Goal: Transaction & Acquisition: Purchase product/service

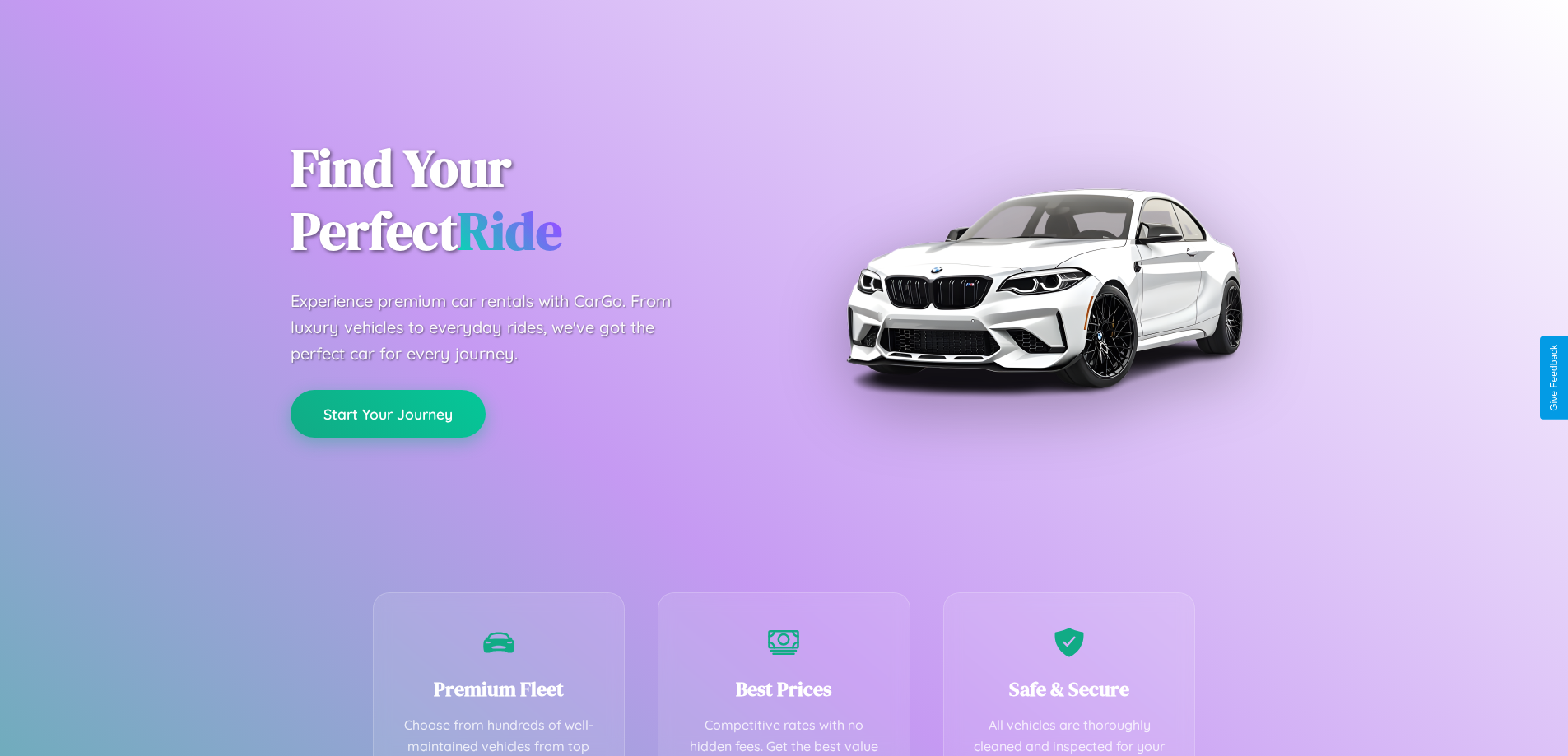
click at [388, 414] on button "Start Your Journey" at bounding box center [388, 414] width 195 height 48
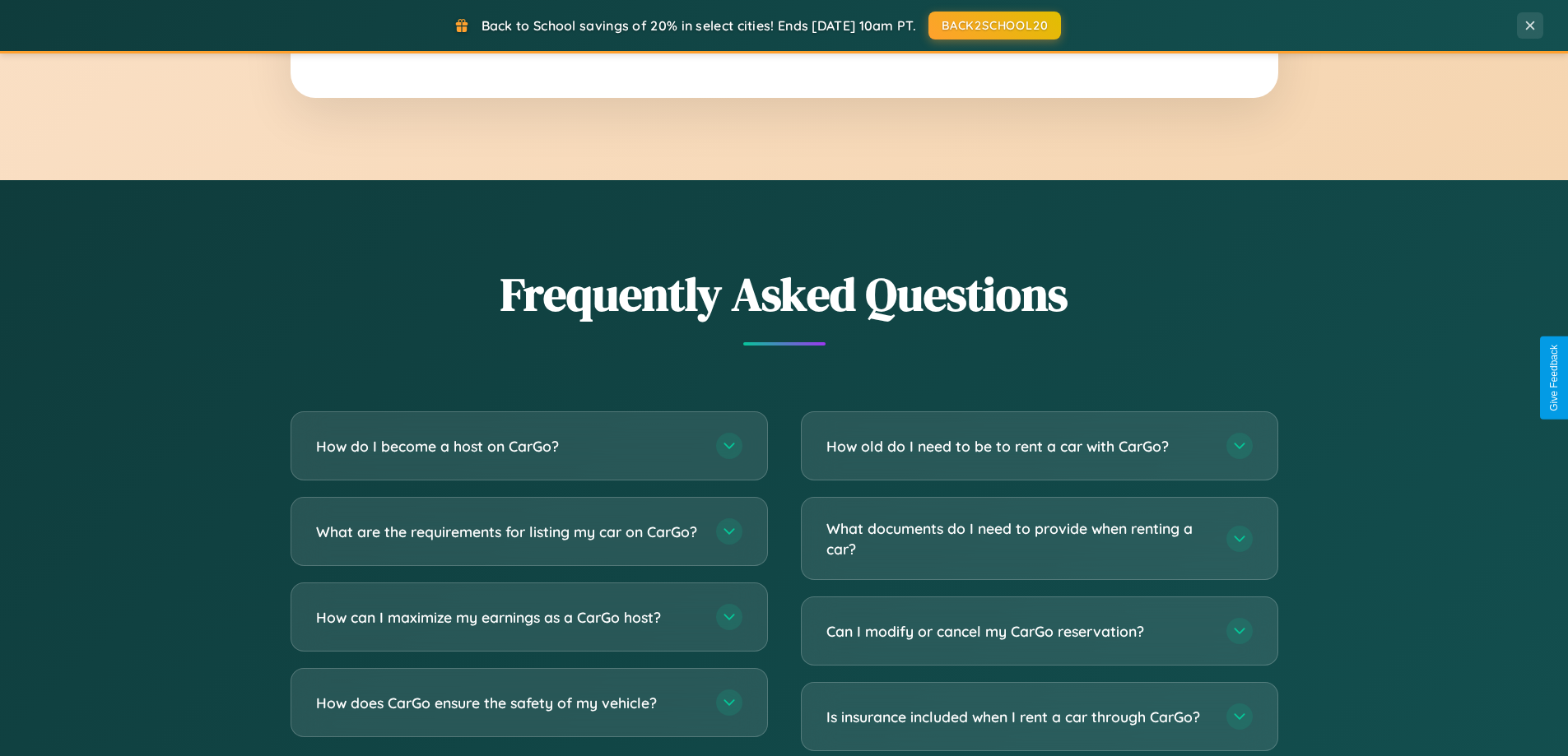
scroll to position [3166, 0]
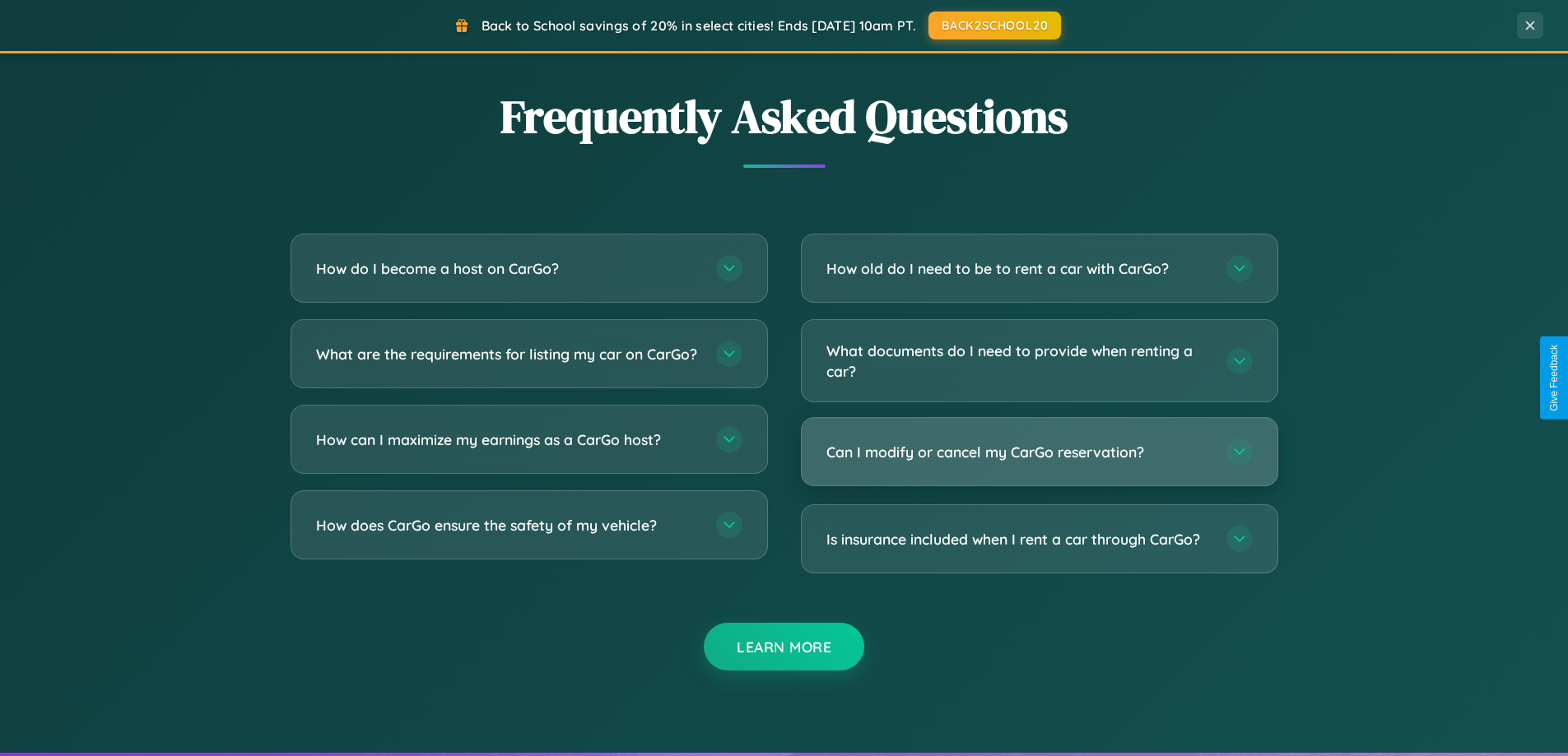
click at [1038, 452] on h3 "Can I modify or cancel my CarGo reservation?" at bounding box center [1018, 452] width 384 height 21
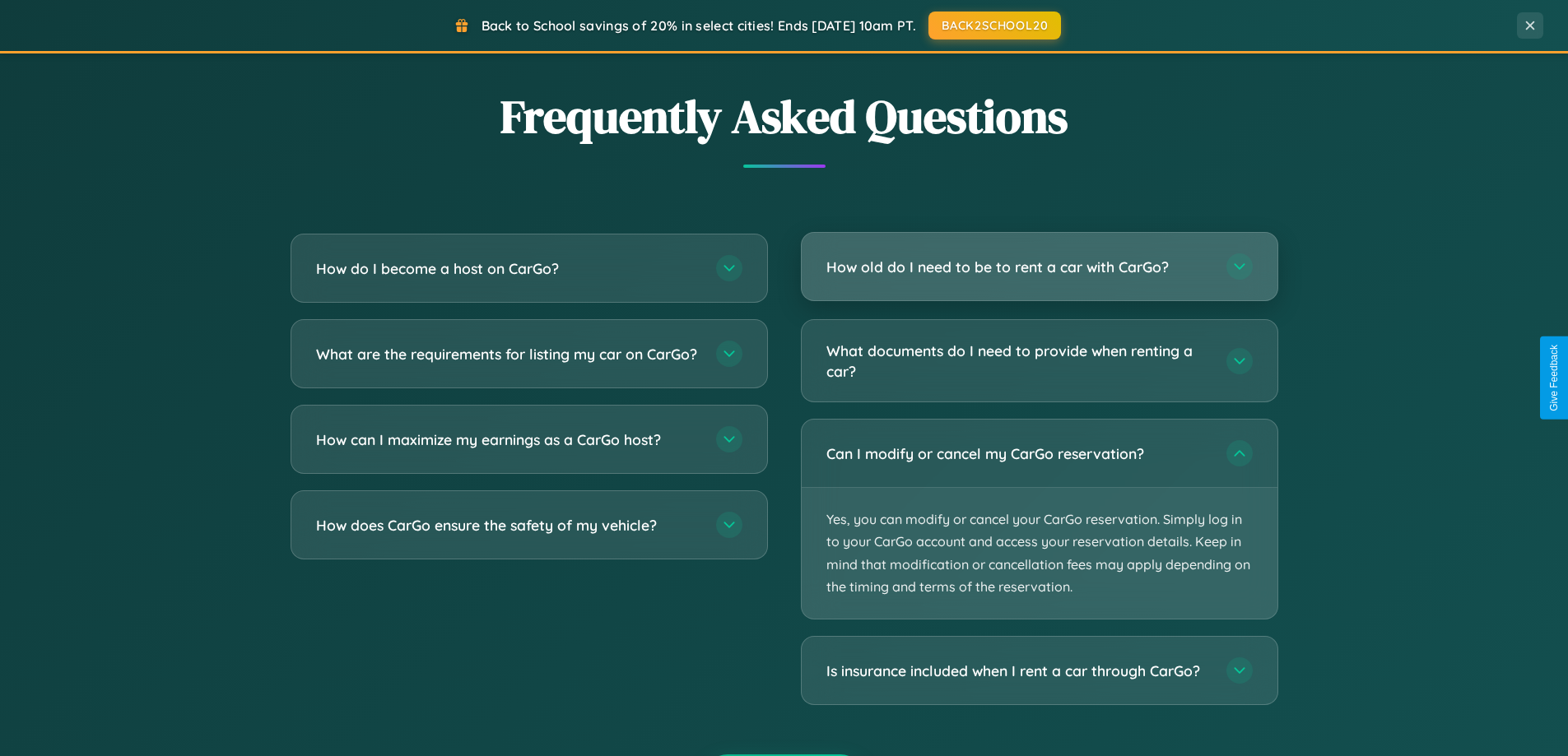
click at [1038, 267] on h3 "How old do I need to be to rent a car with CarGo?" at bounding box center [1018, 267] width 384 height 21
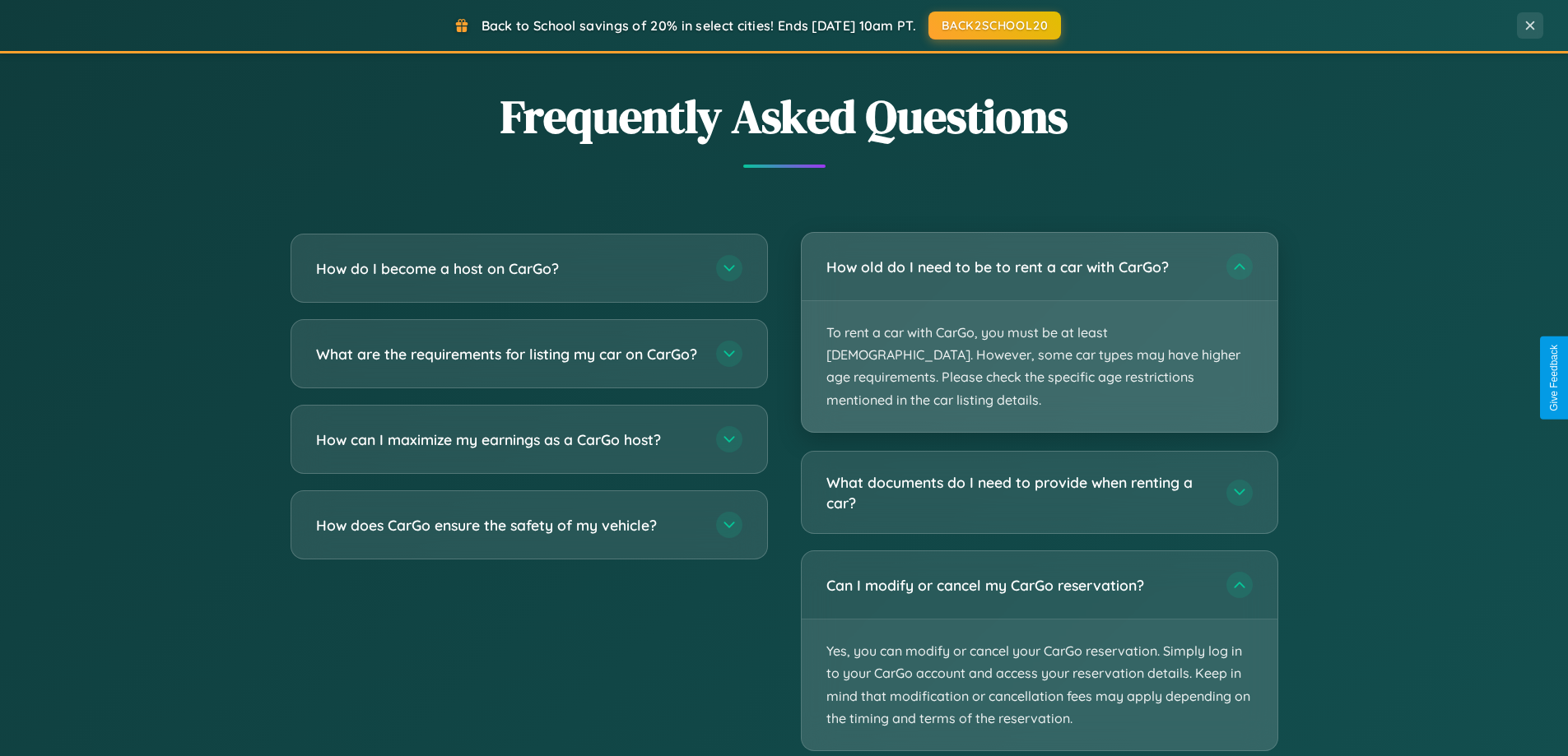
click at [1038, 321] on p "To rent a car with CarGo, you must be at least 21 years old. However, some car …" at bounding box center [1039, 366] width 476 height 131
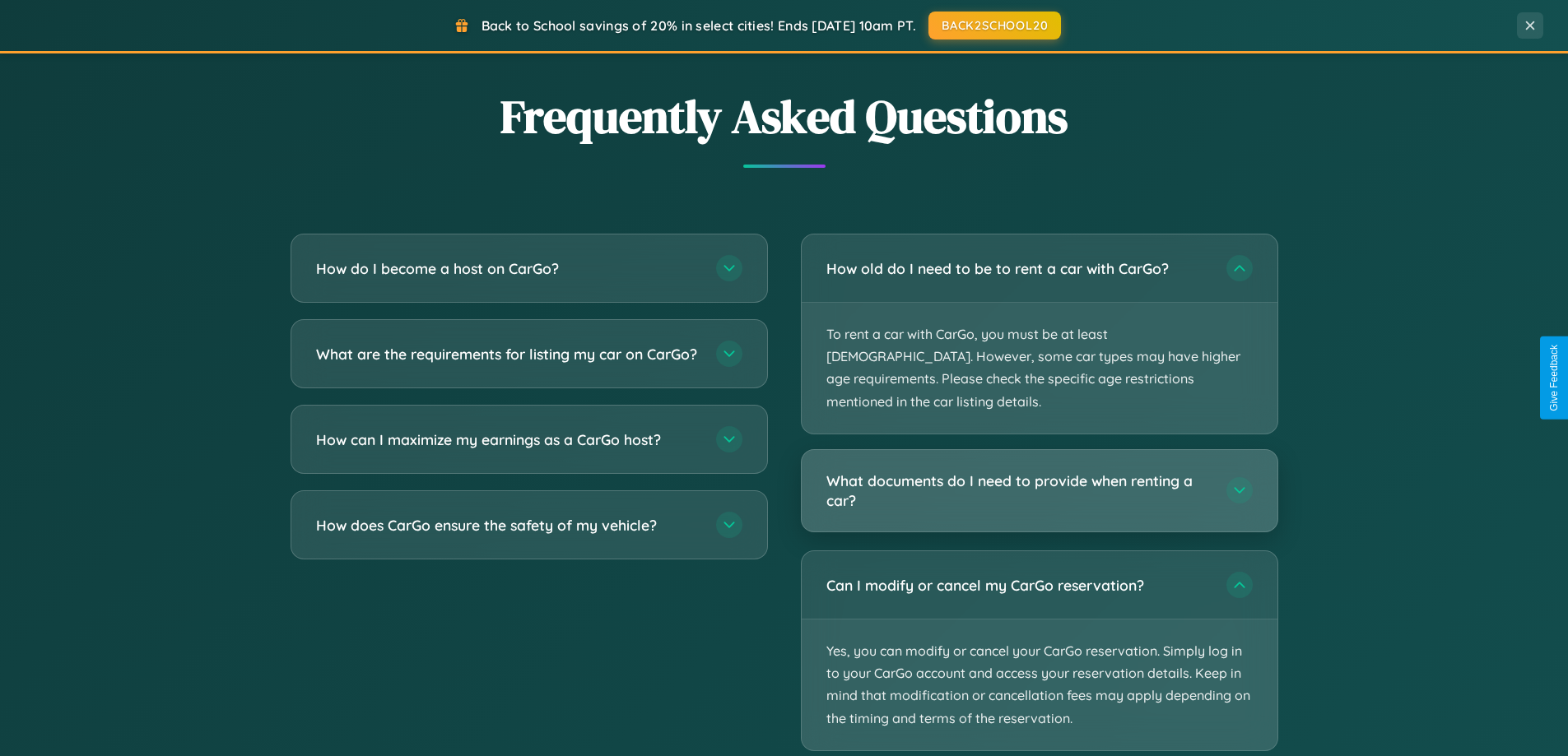
click at [1038, 471] on h3 "What documents do I need to provide when renting a car?" at bounding box center [1018, 491] width 384 height 40
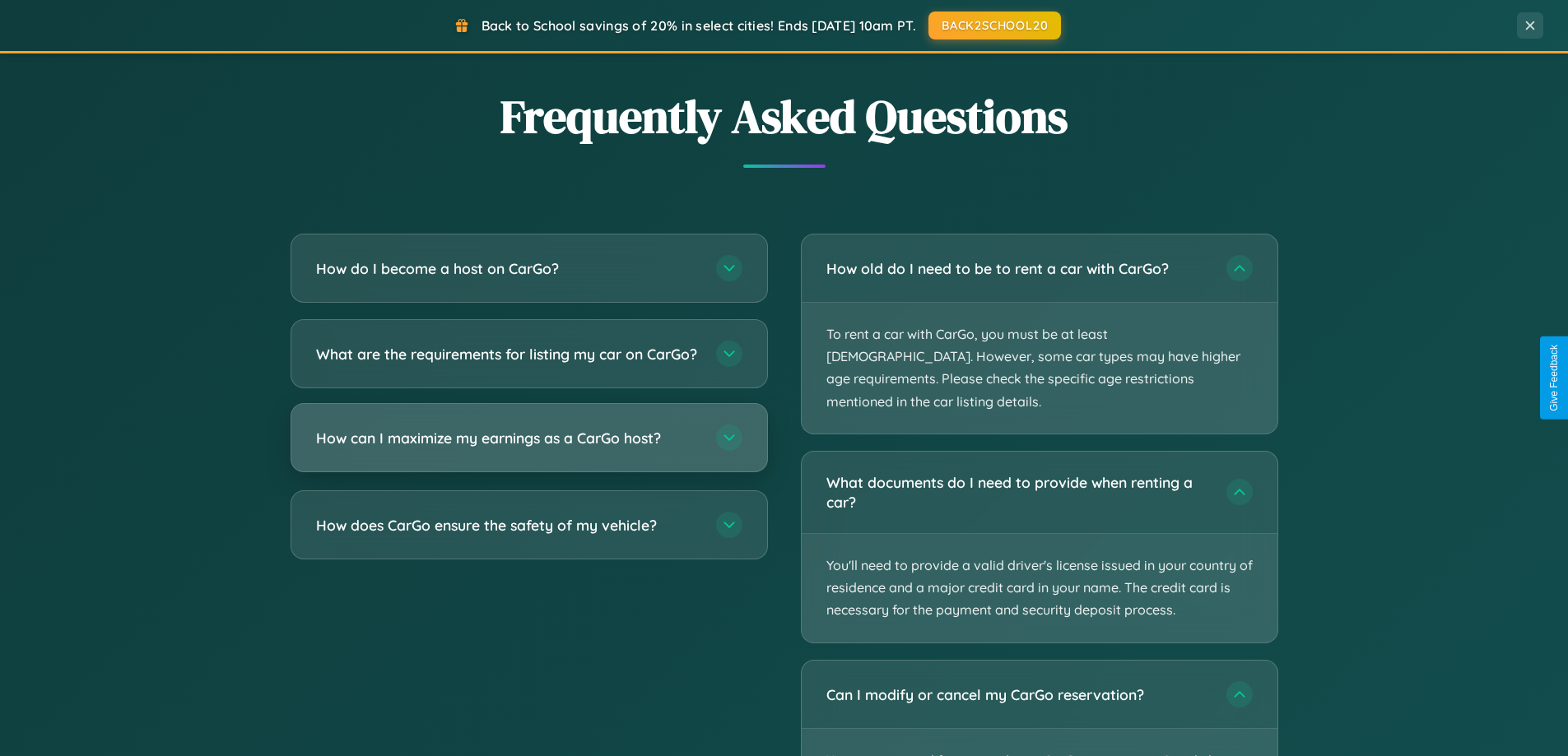
click at [529, 449] on h3 "How can I maximize my earnings as a CarGo host?" at bounding box center [508, 438] width 384 height 21
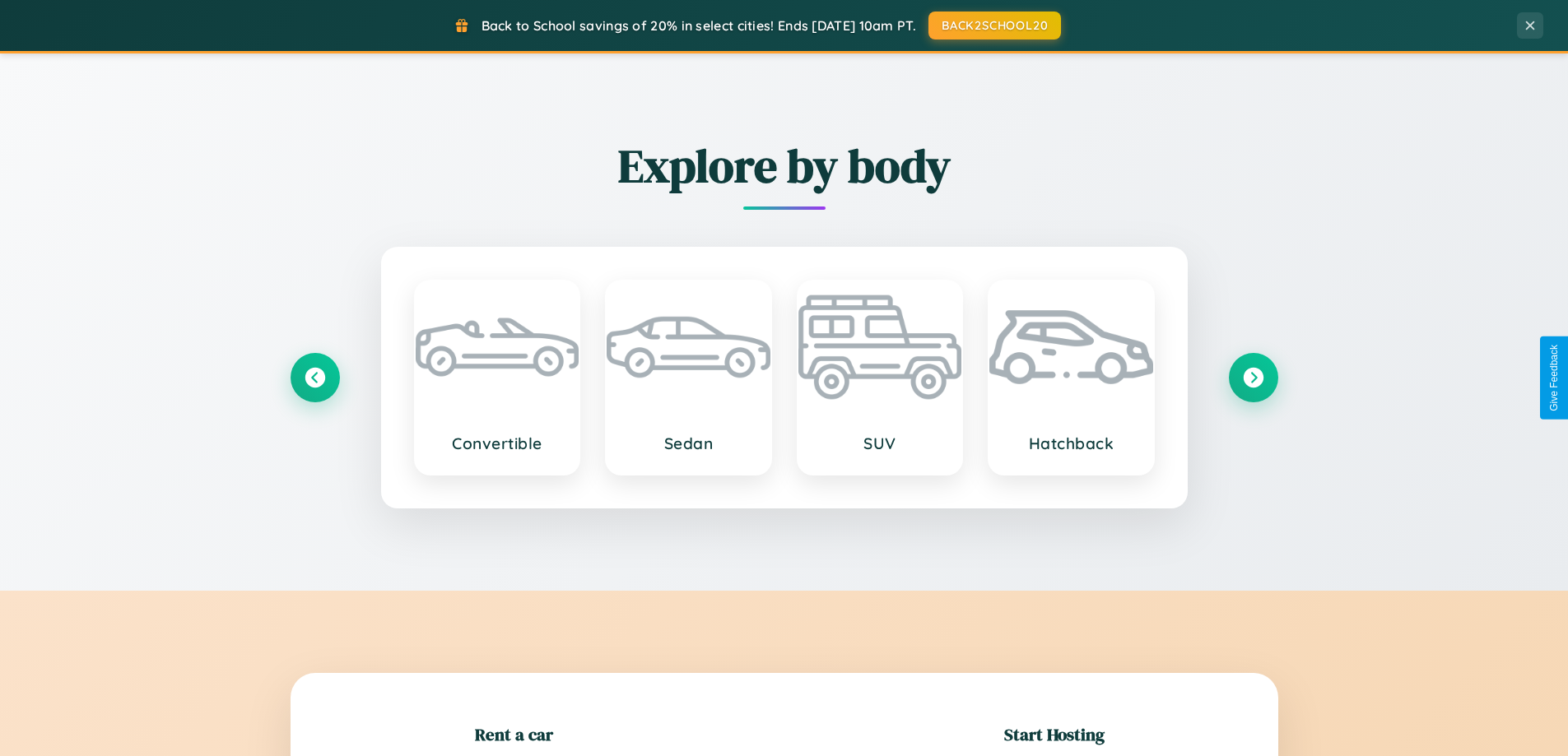
scroll to position [356, 0]
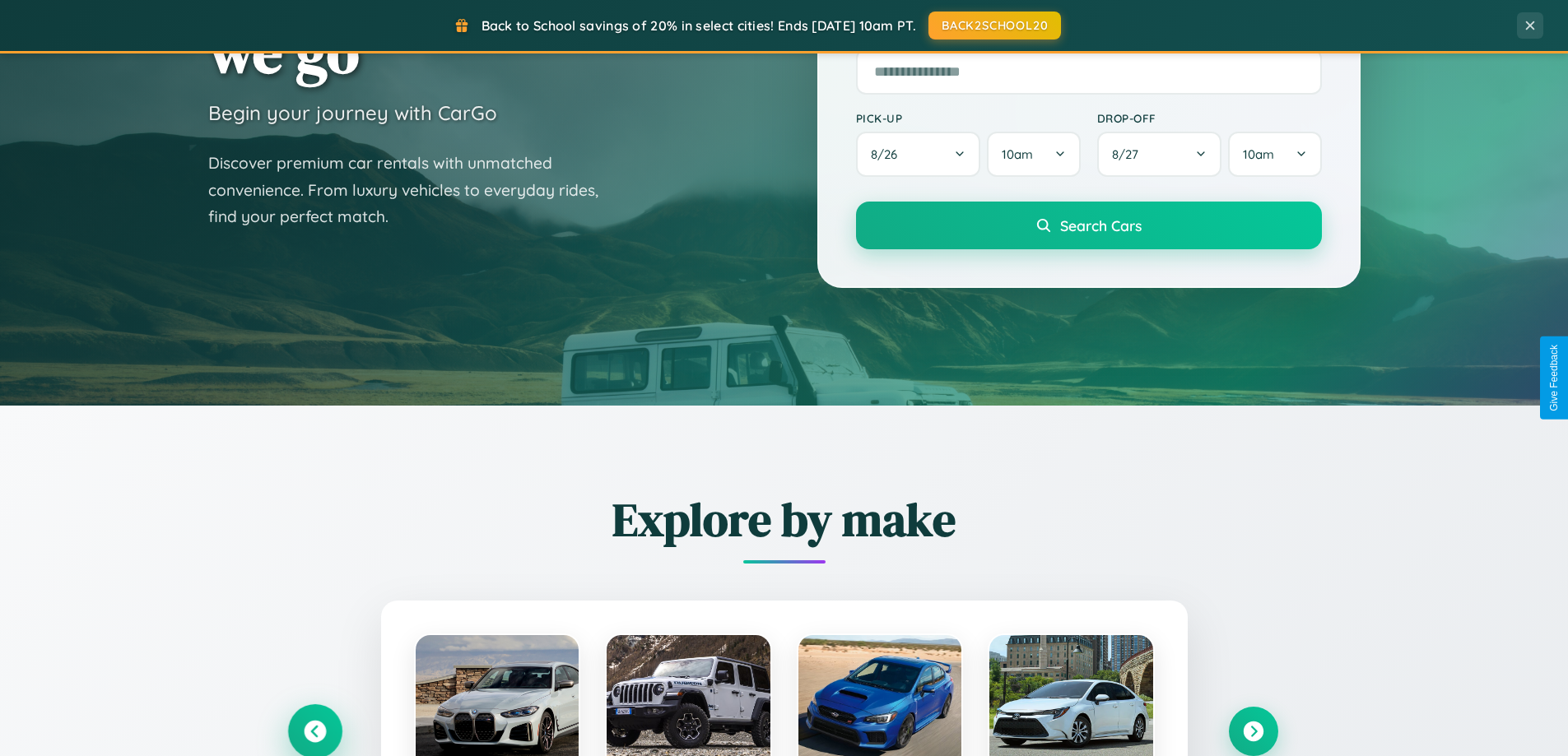
click at [315, 731] on icon at bounding box center [315, 731] width 22 height 22
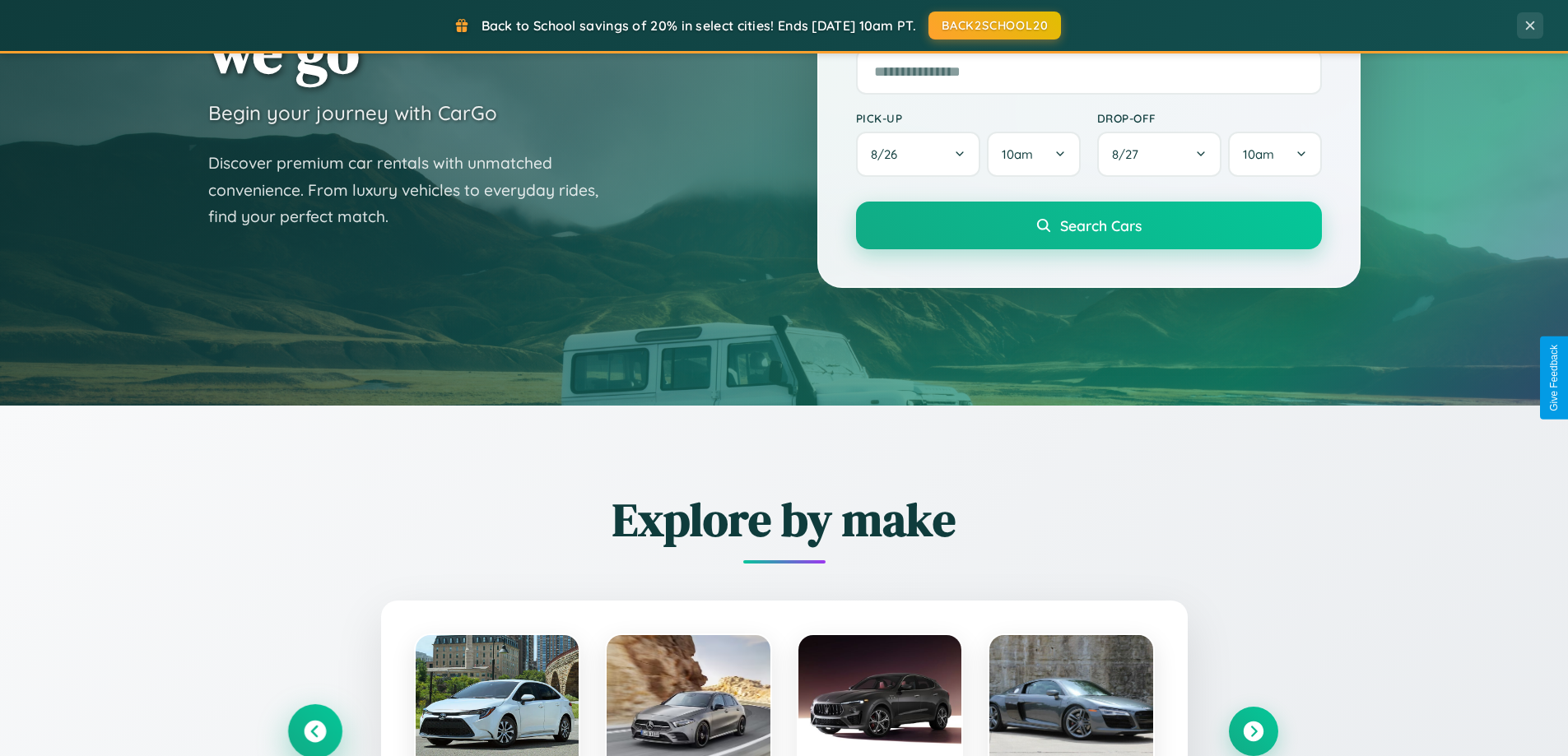
click at [315, 730] on icon at bounding box center [315, 731] width 27 height 27
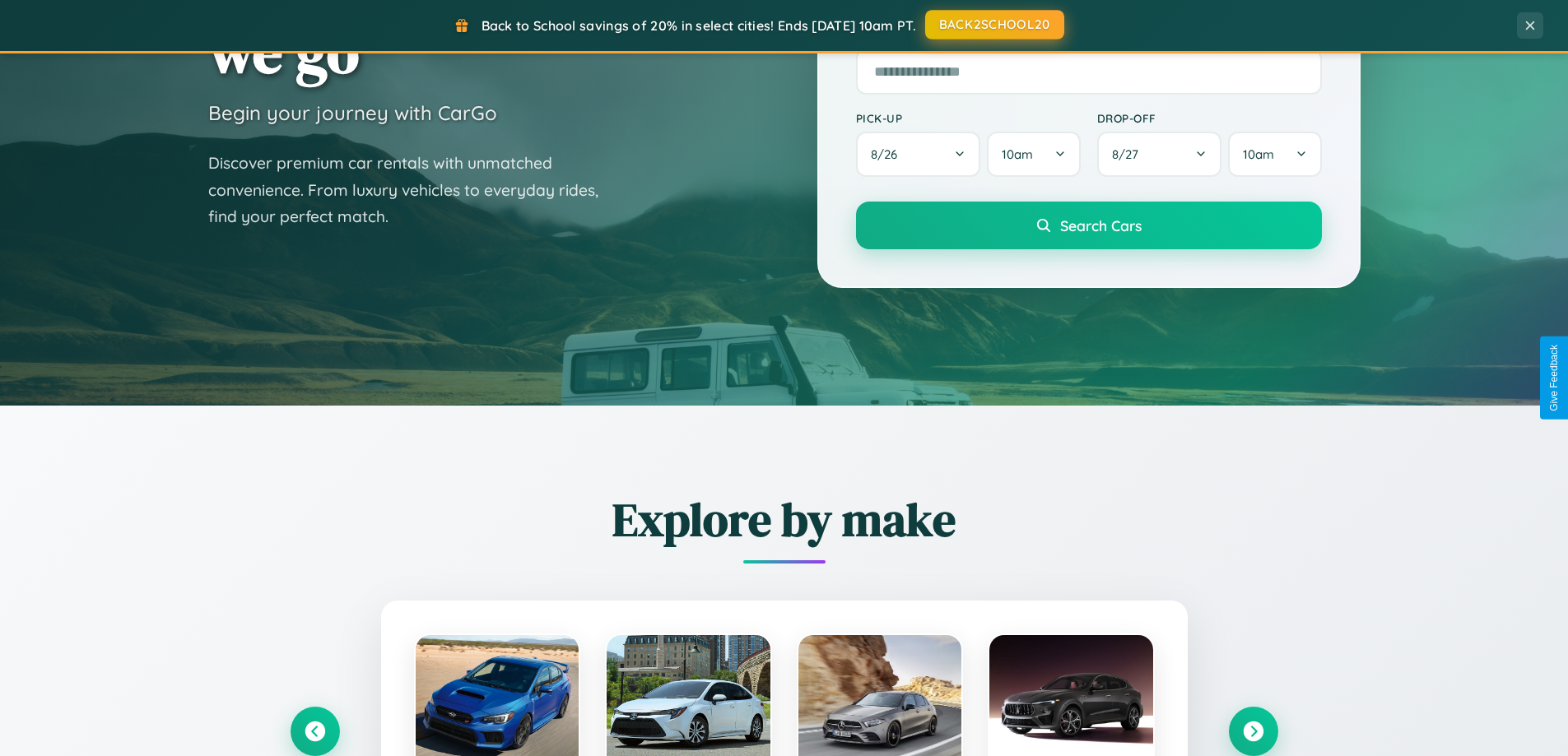
click at [993, 25] on button "BACK2SCHOOL20" at bounding box center [994, 25] width 139 height 30
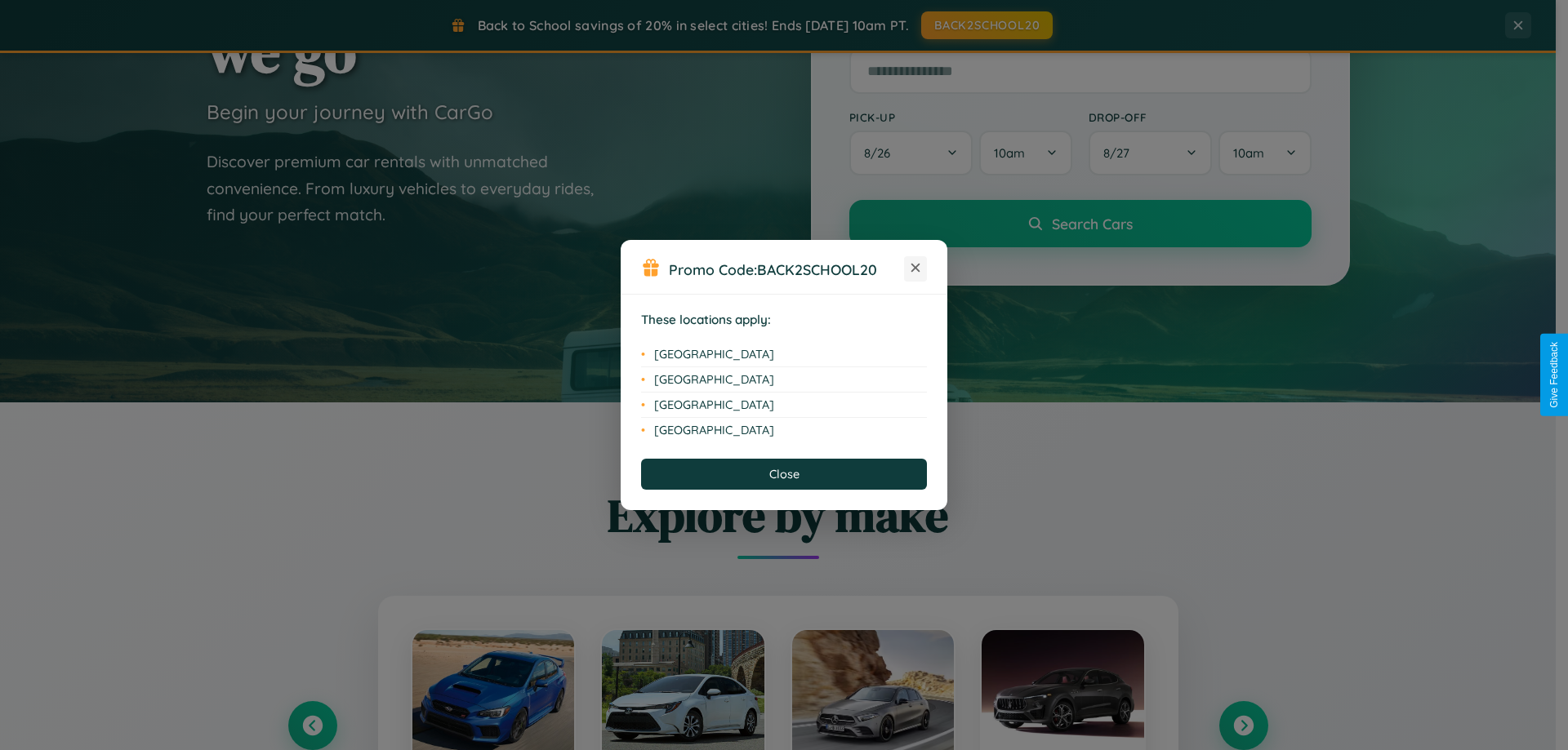
click at [915, 269] on icon at bounding box center [915, 268] width 9 height 9
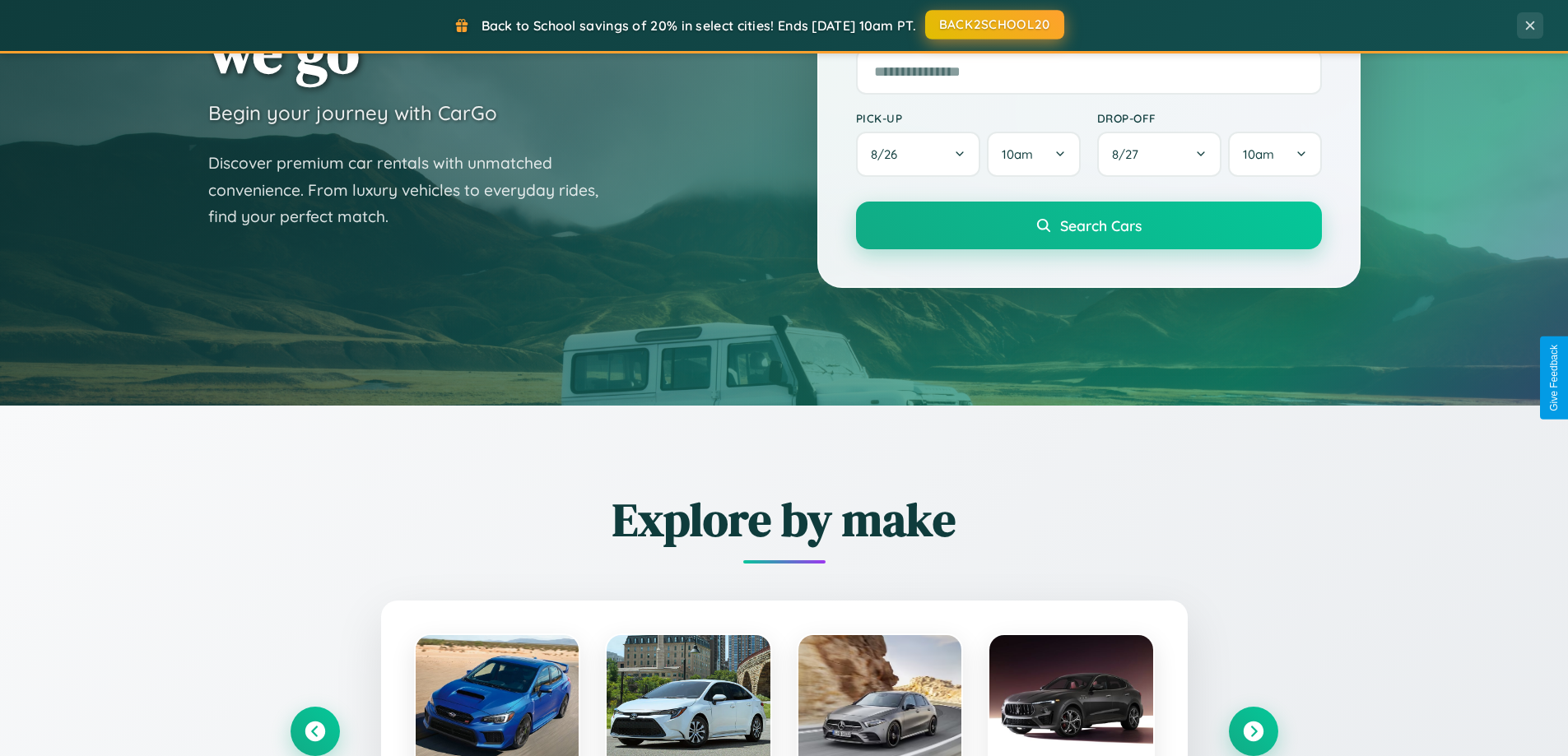
click at [993, 25] on button "BACK2SCHOOL20" at bounding box center [994, 25] width 139 height 30
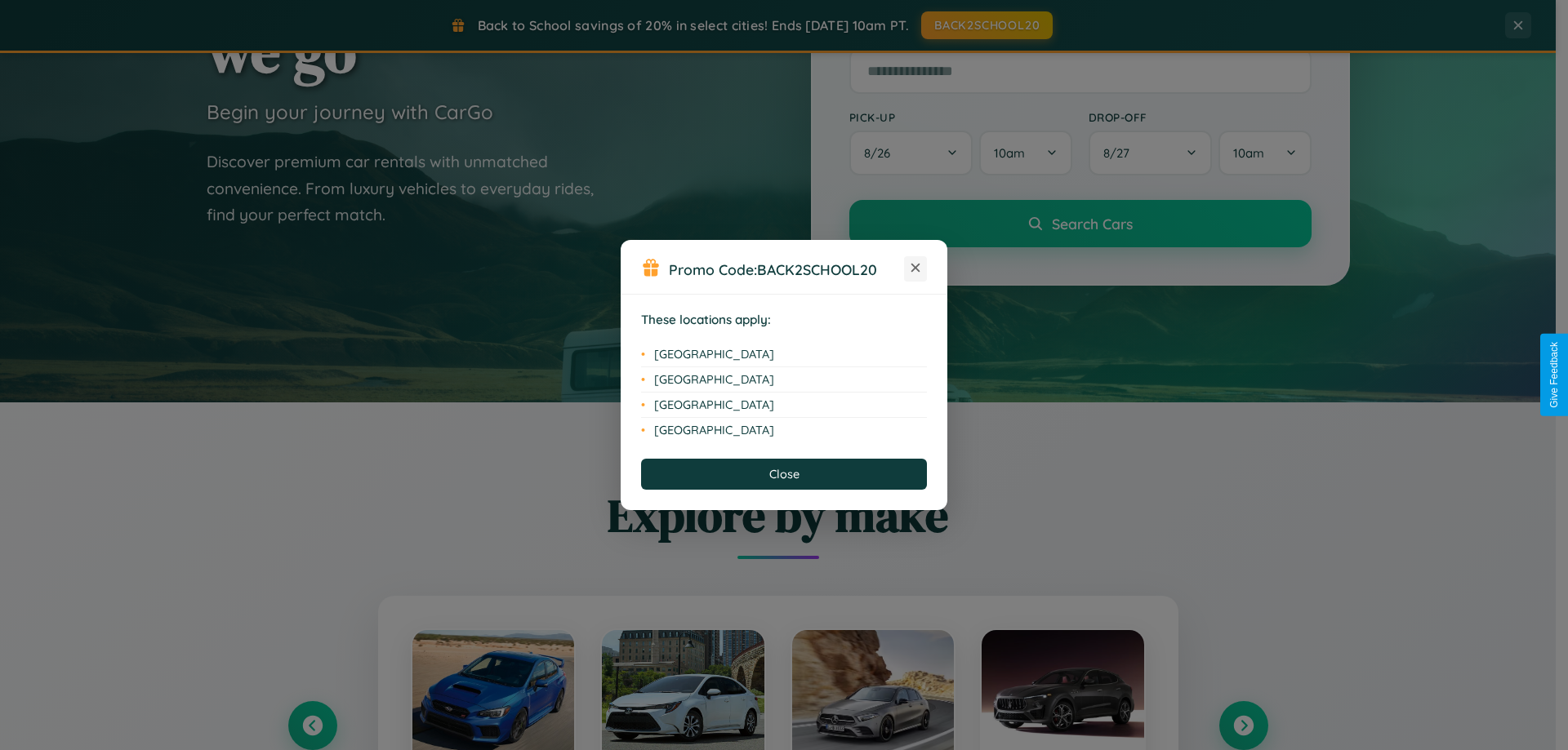
click at [915, 269] on icon at bounding box center [915, 268] width 9 height 9
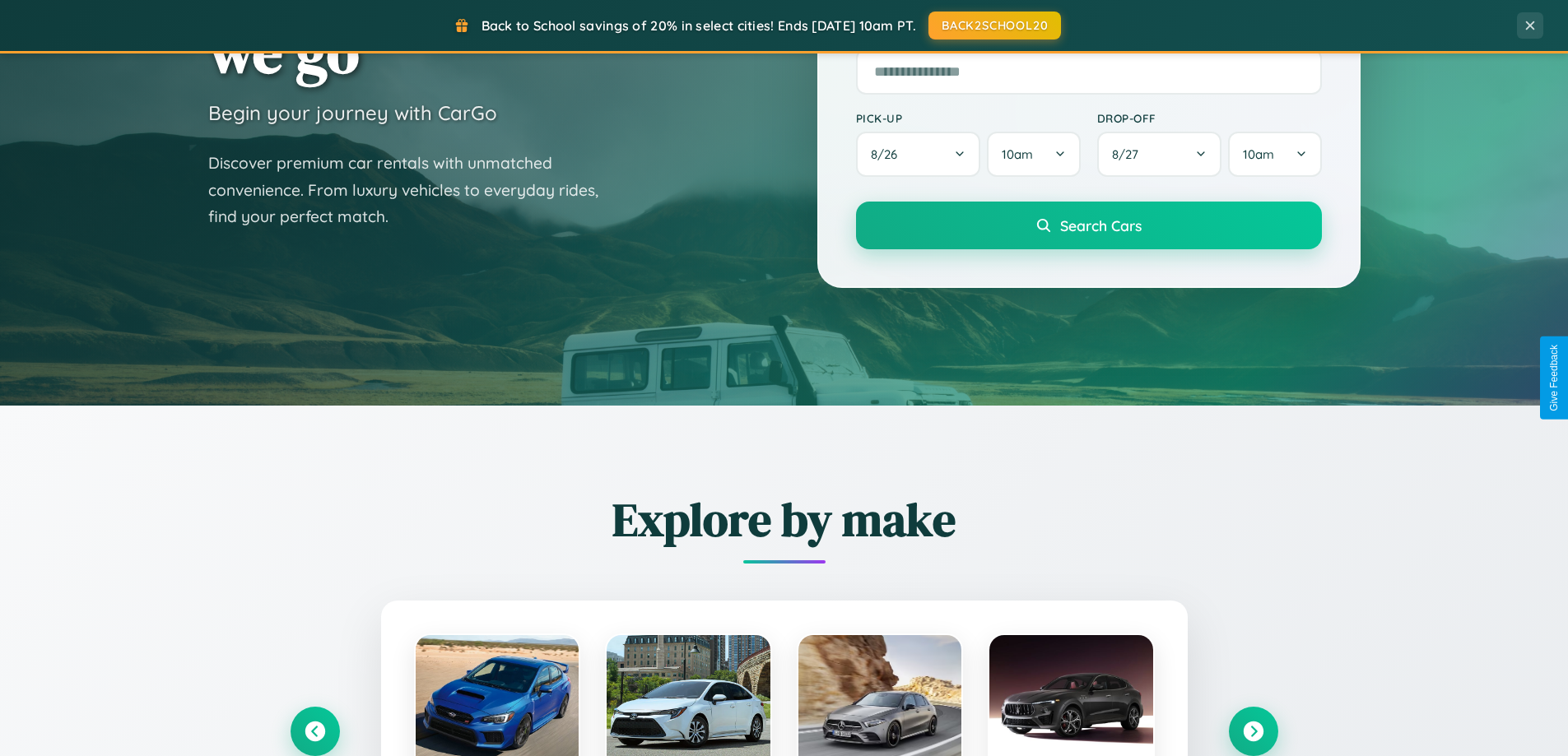
scroll to position [2644, 0]
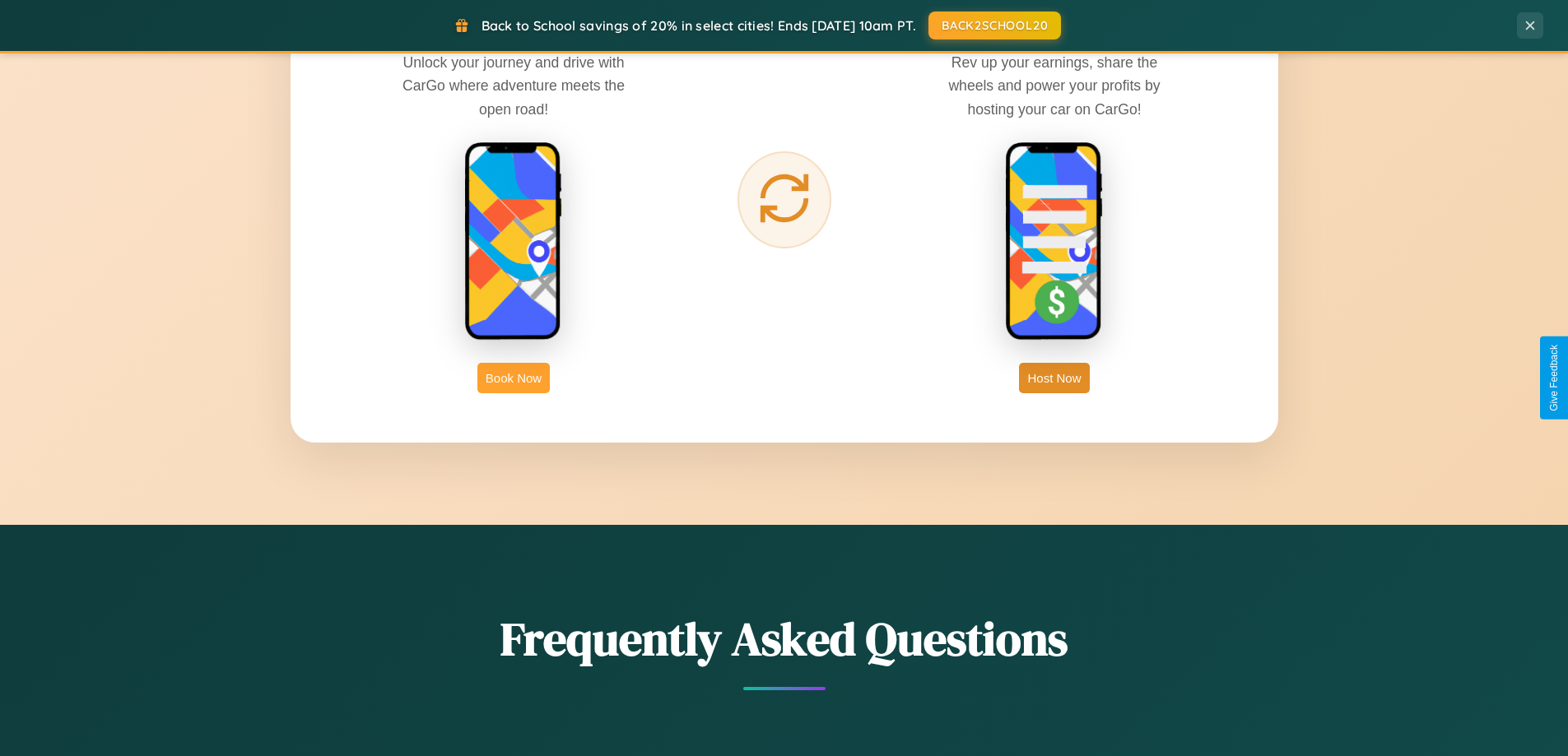
click at [514, 378] on button "Book Now" at bounding box center [514, 378] width 72 height 30
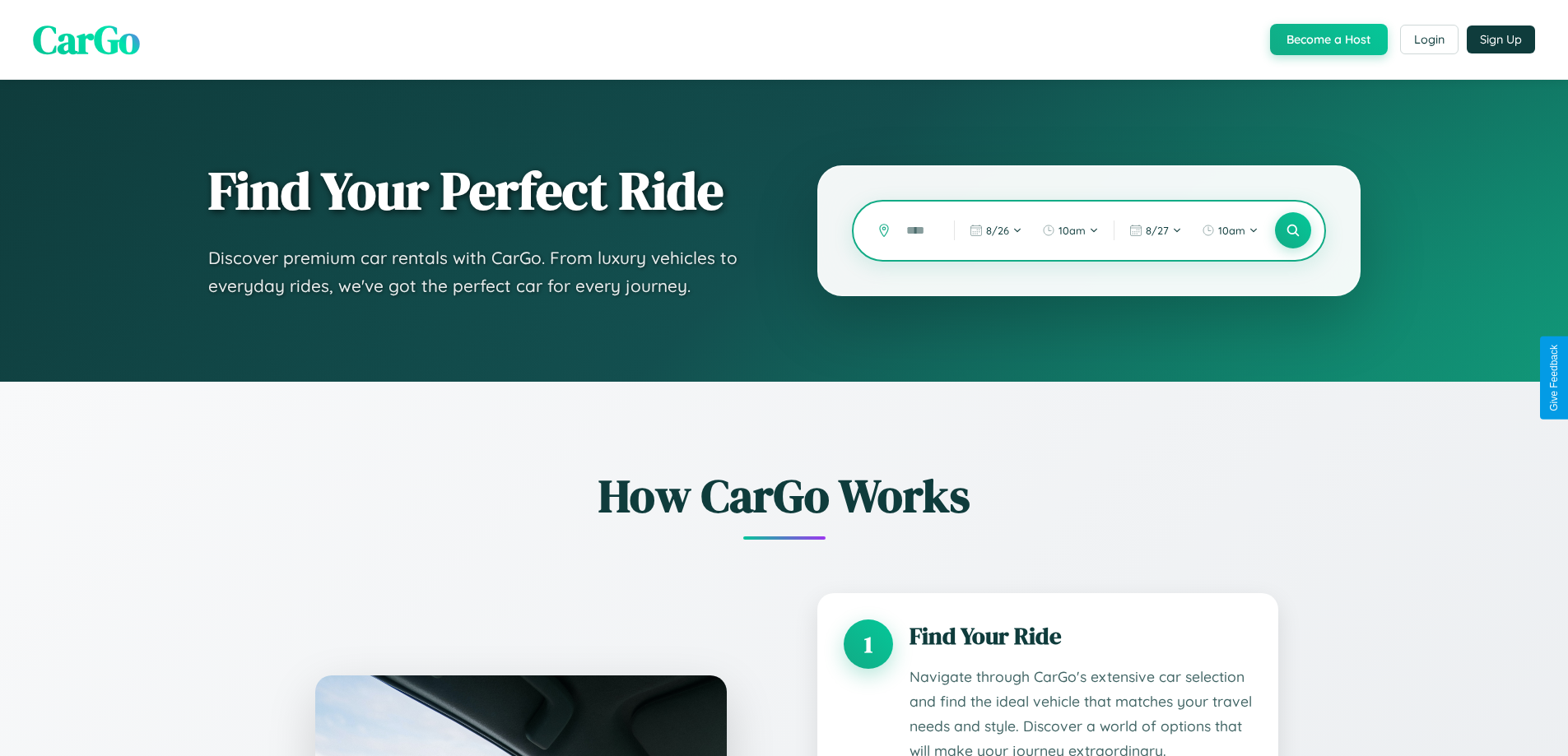
click at [917, 231] on input "text" at bounding box center [917, 231] width 40 height 29
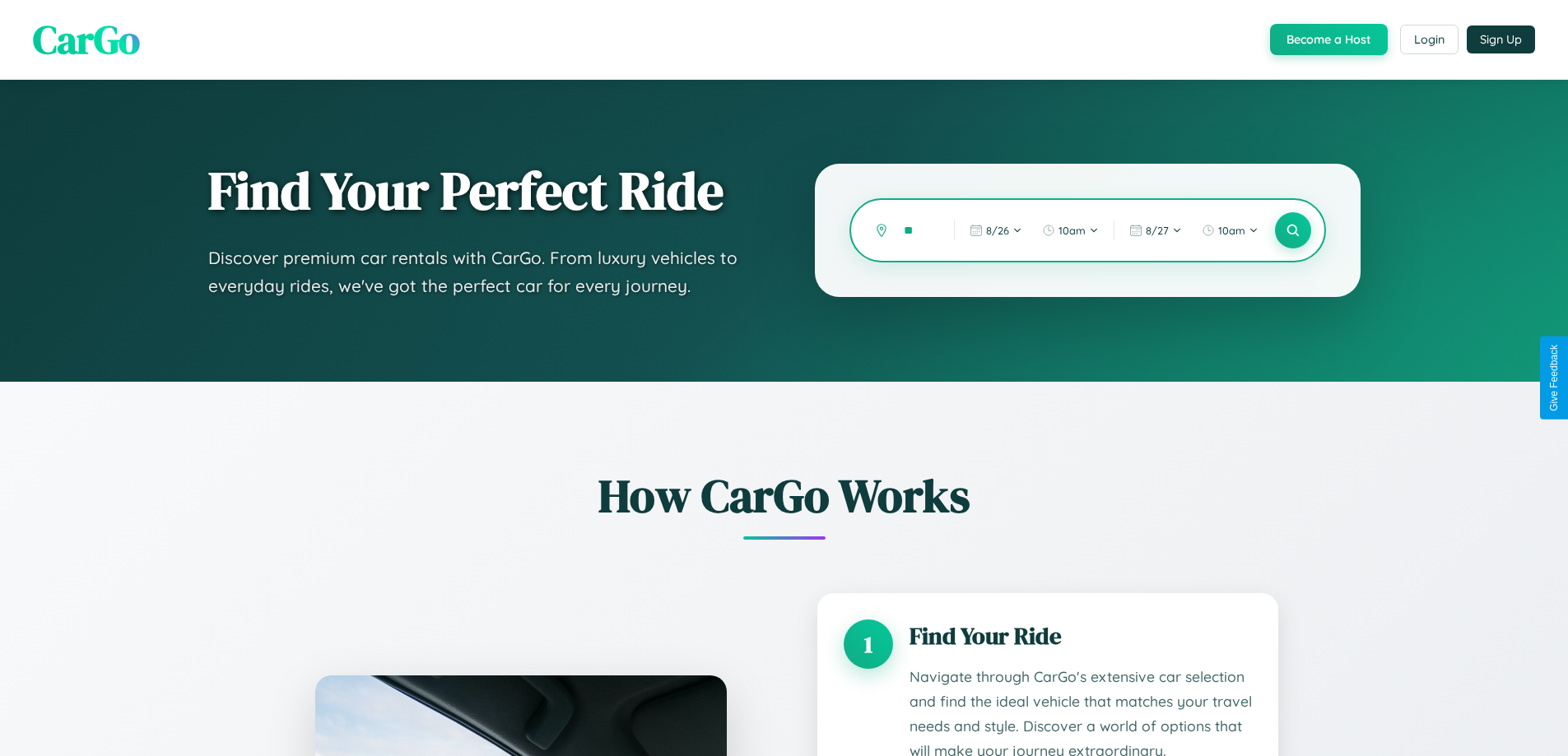
type input "*"
type input "******"
click at [1292, 231] on icon at bounding box center [1292, 231] width 16 height 16
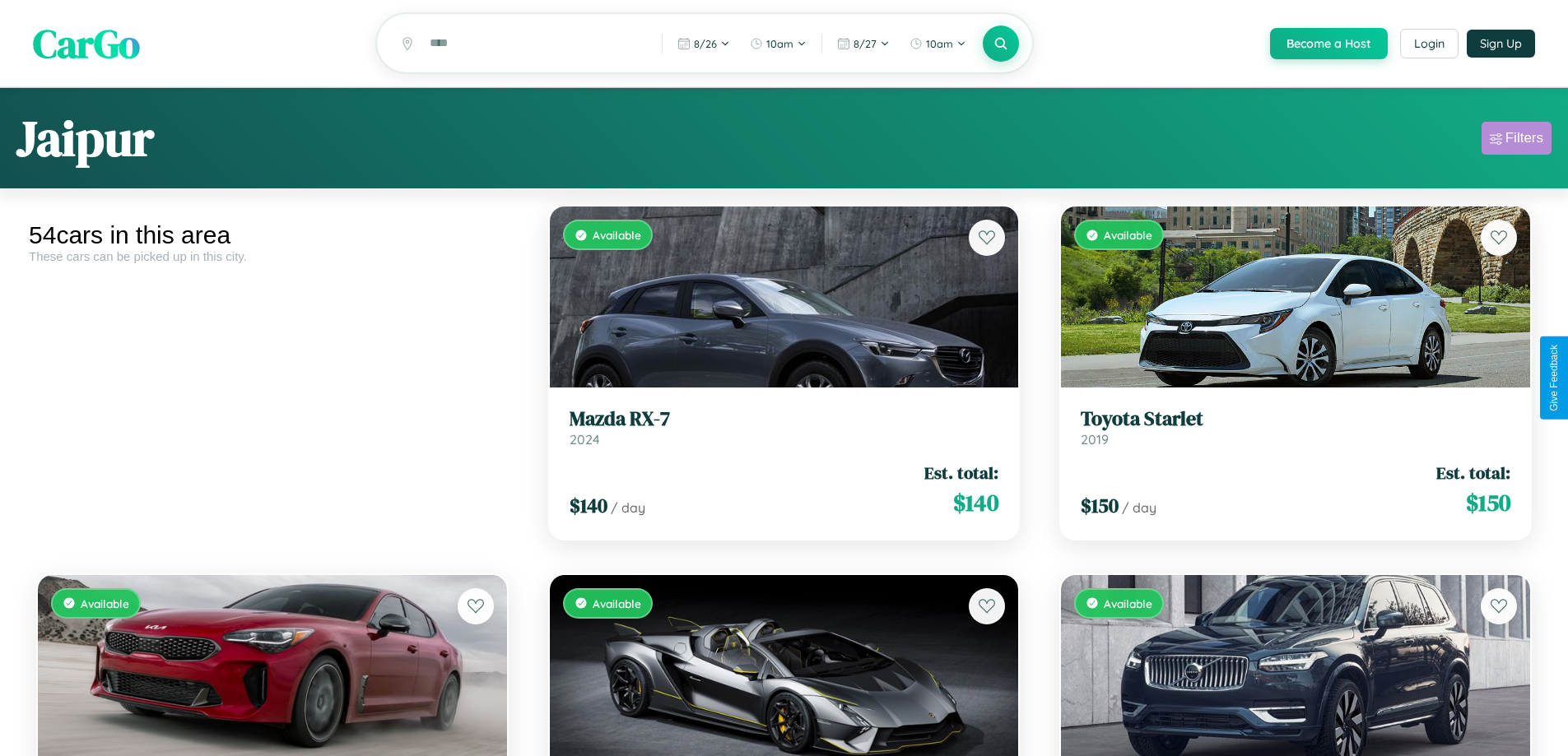
click at [1516, 141] on div "Filters" at bounding box center [1524, 138] width 38 height 16
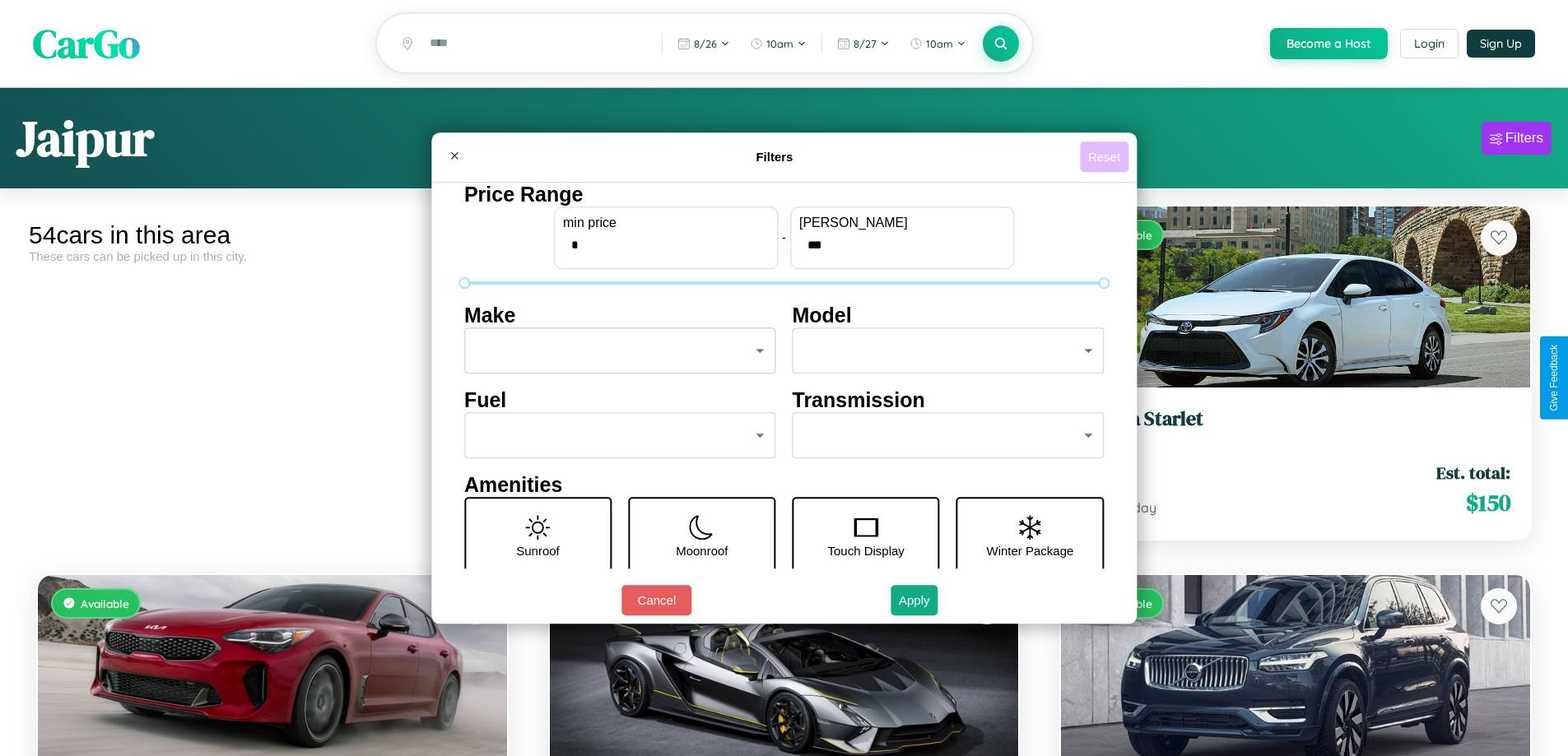
click at [1106, 156] on button "Reset" at bounding box center [1104, 156] width 49 height 30
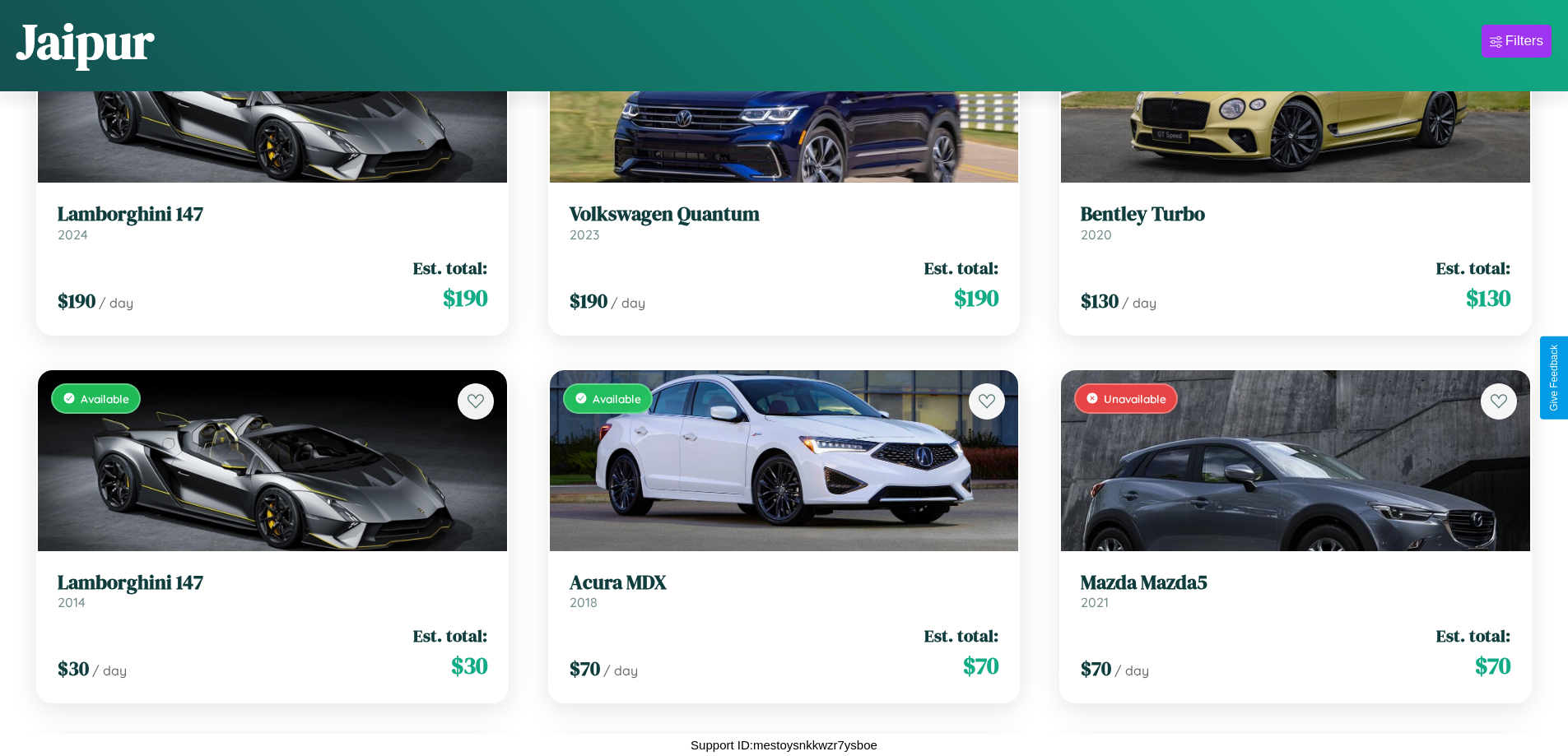
scroll to position [6129, 0]
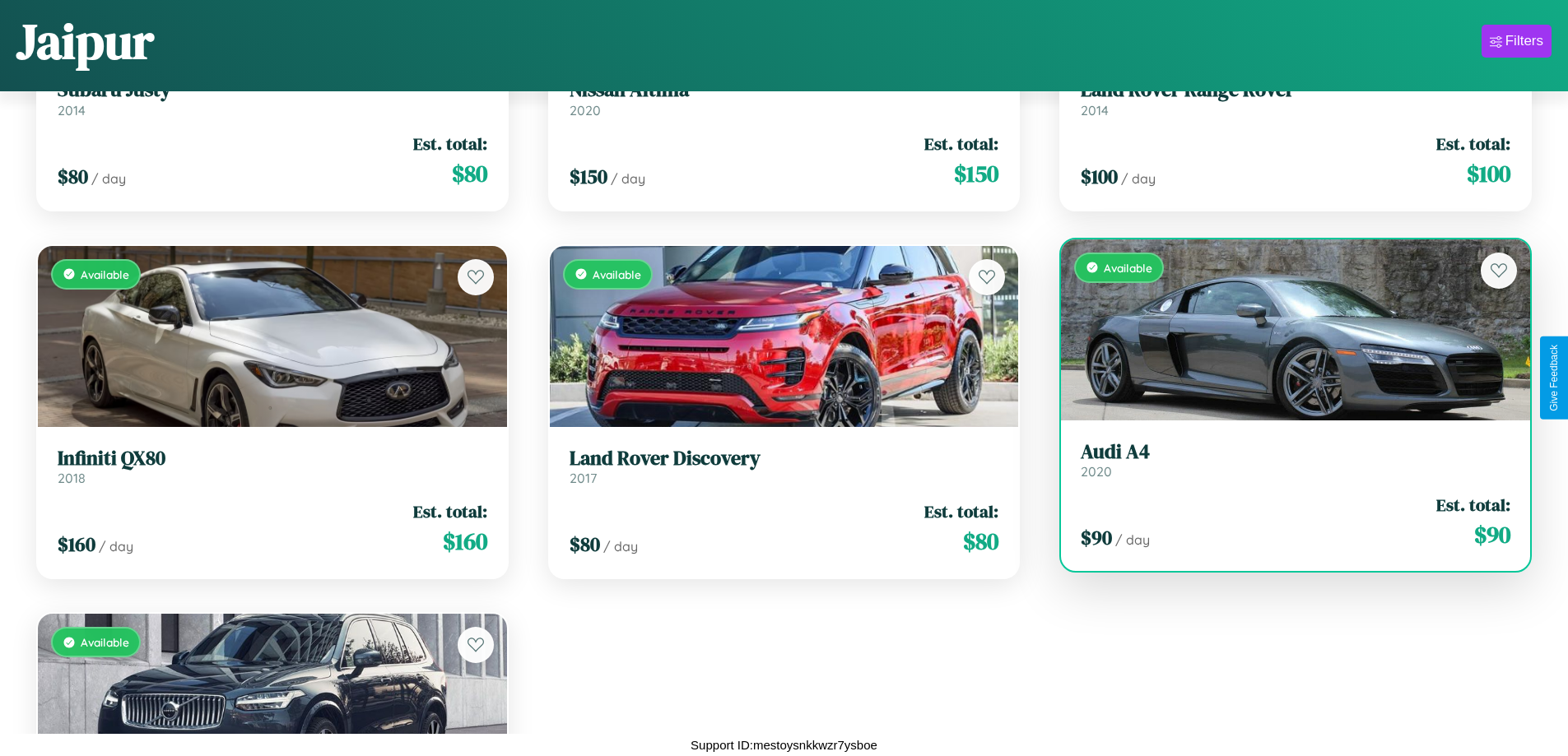
click at [1285, 460] on h3 "Audi A4" at bounding box center [1295, 452] width 430 height 24
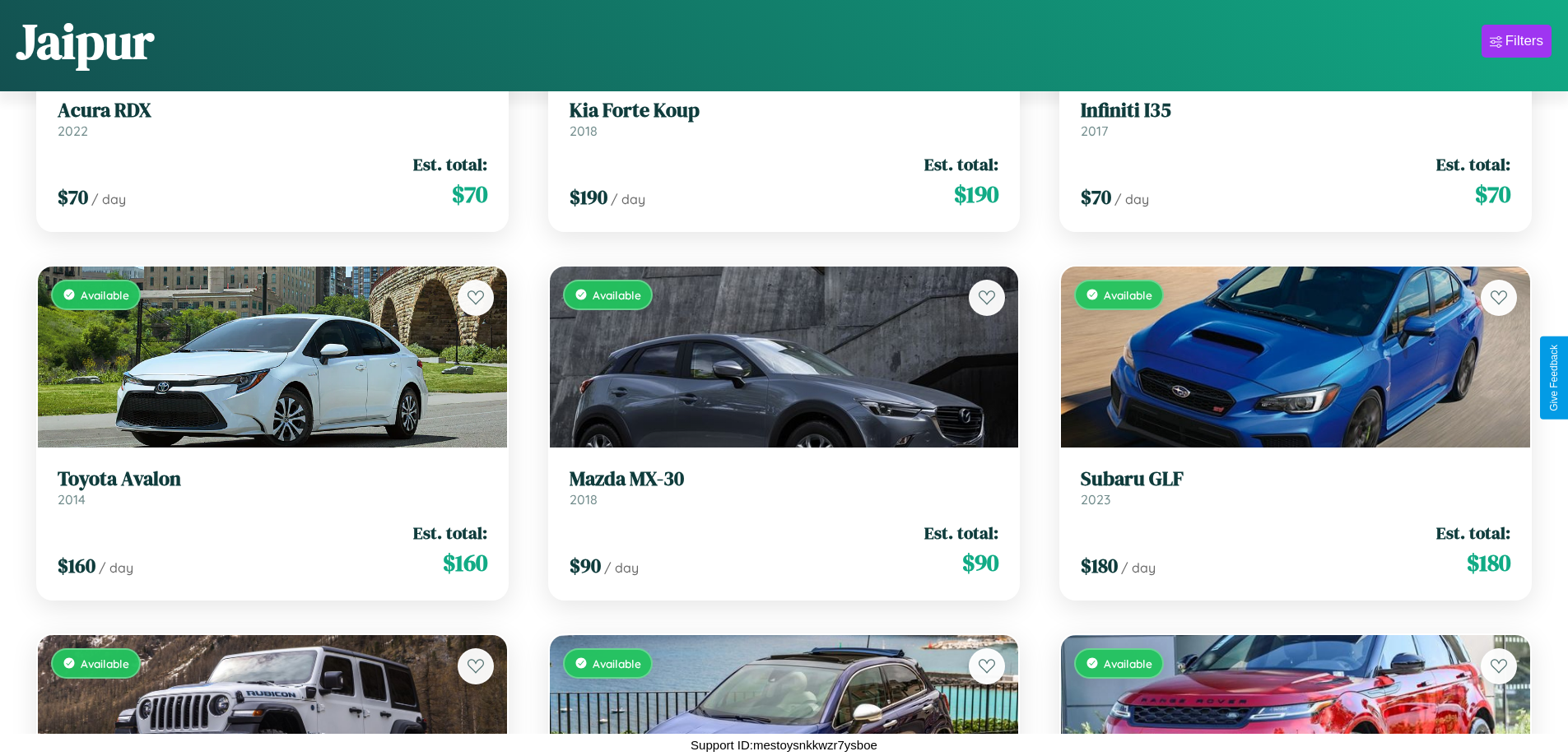
scroll to position [231, 0]
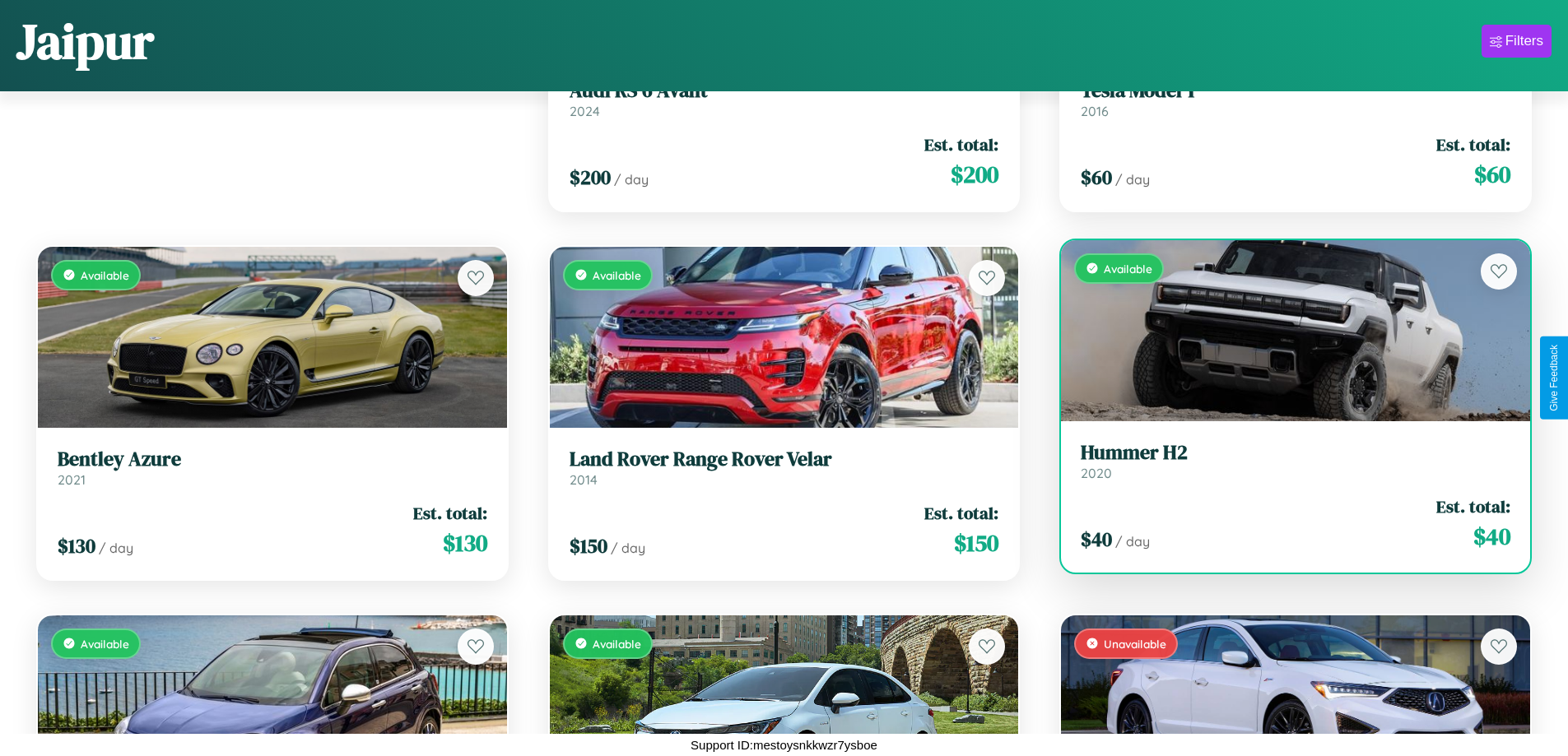
click at [1285, 468] on link "Hummer H2 2020" at bounding box center [1295, 461] width 430 height 40
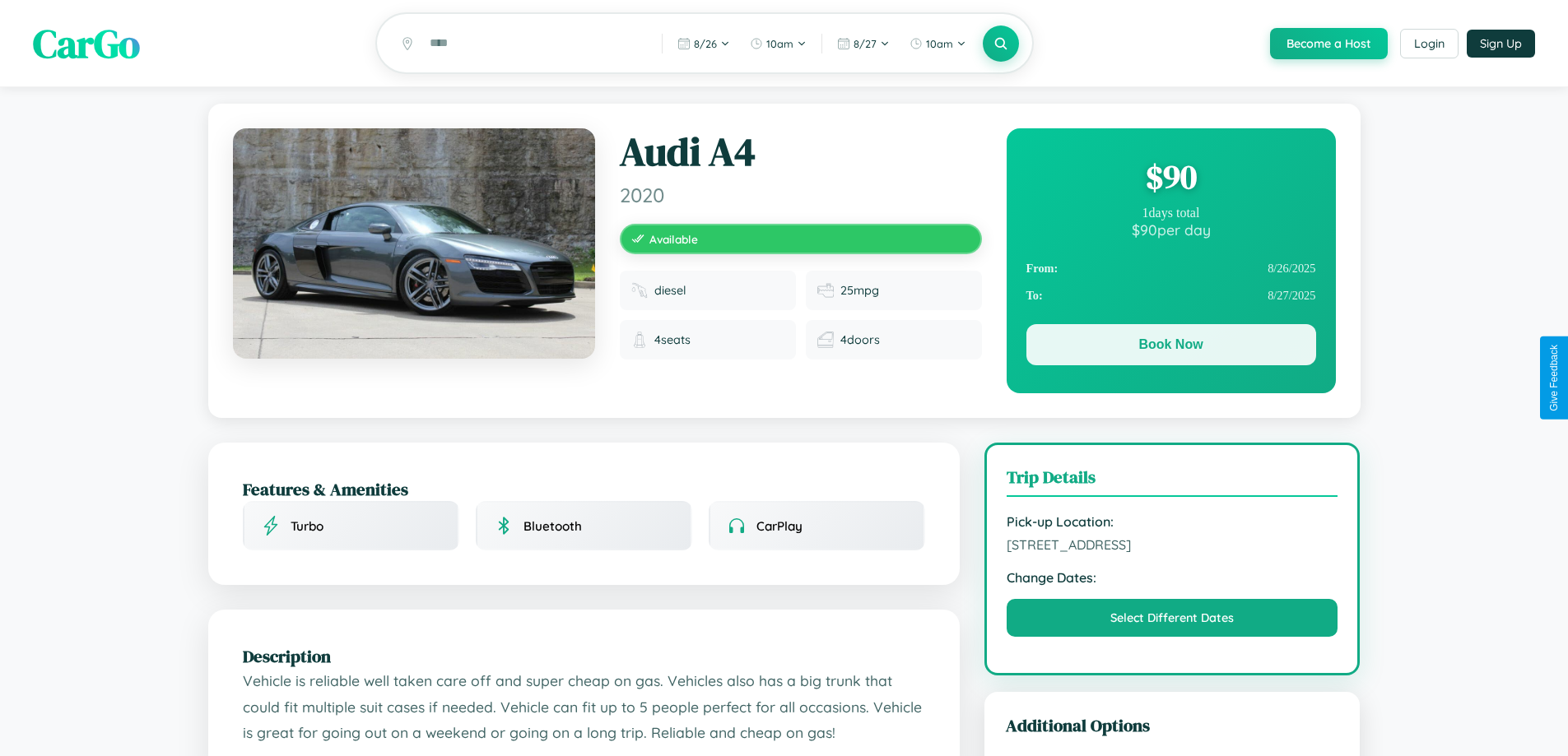
click at [1170, 349] on button "Book Now" at bounding box center [1171, 345] width 290 height 41
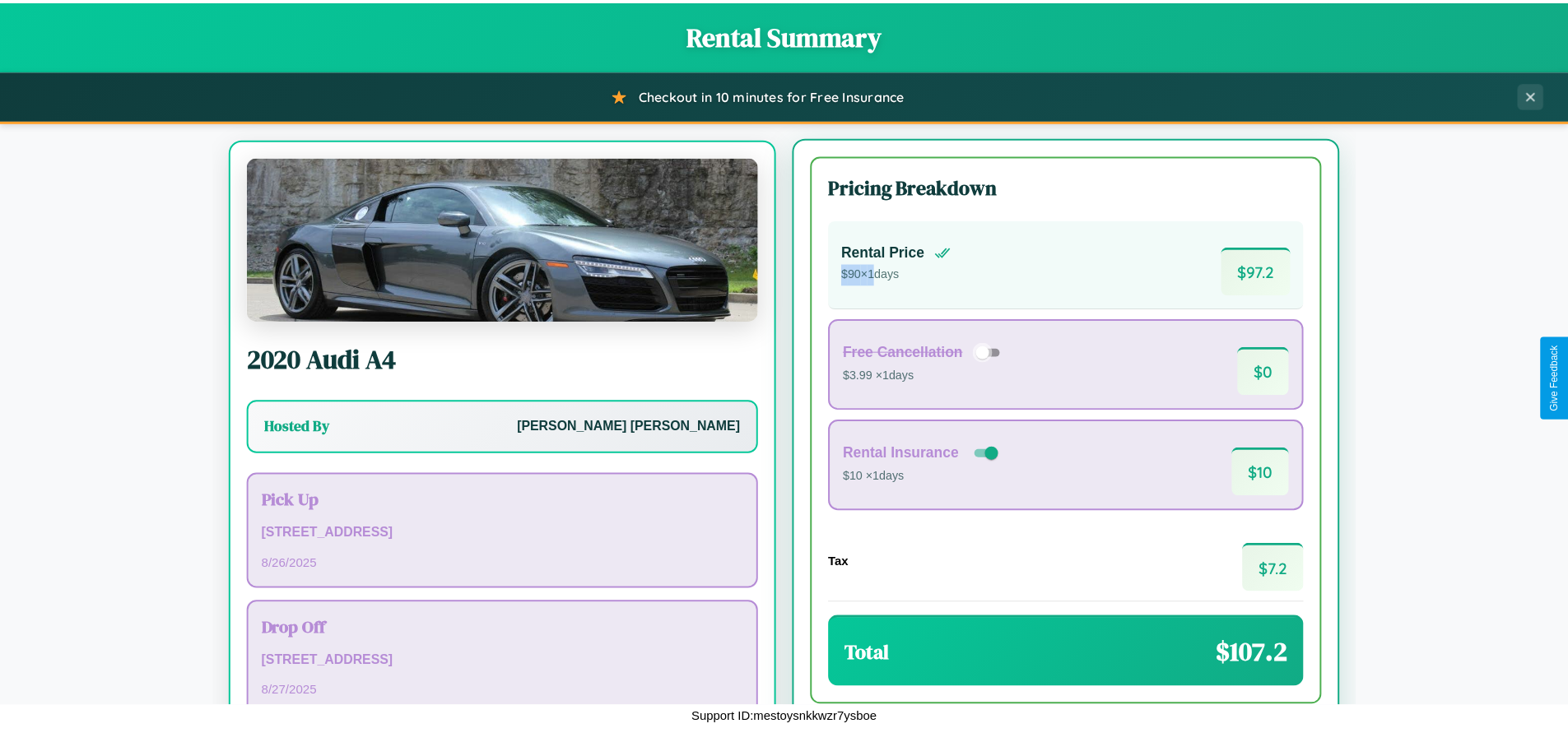
scroll to position [77, 0]
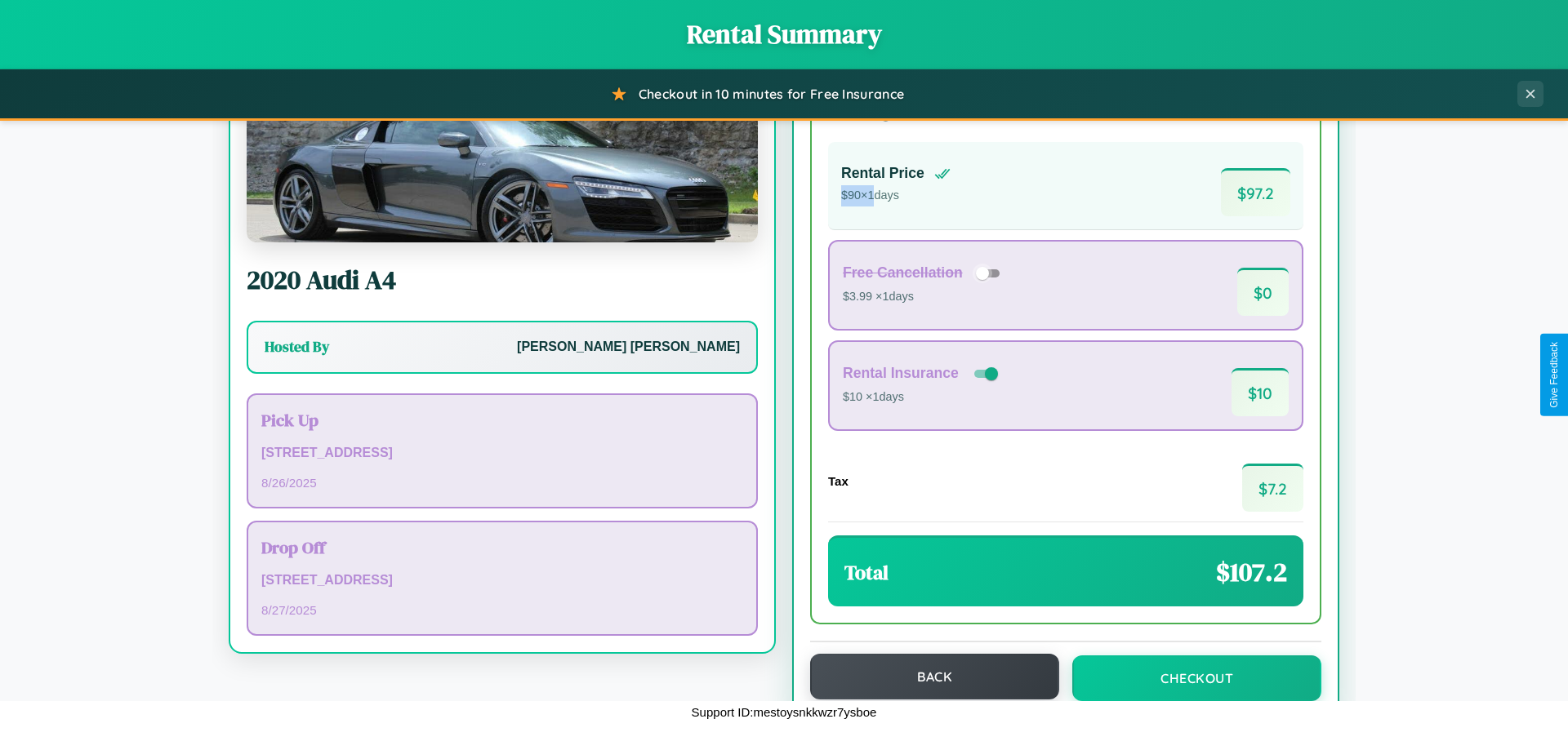
click at [927, 676] on button "Back" at bounding box center [934, 676] width 249 height 46
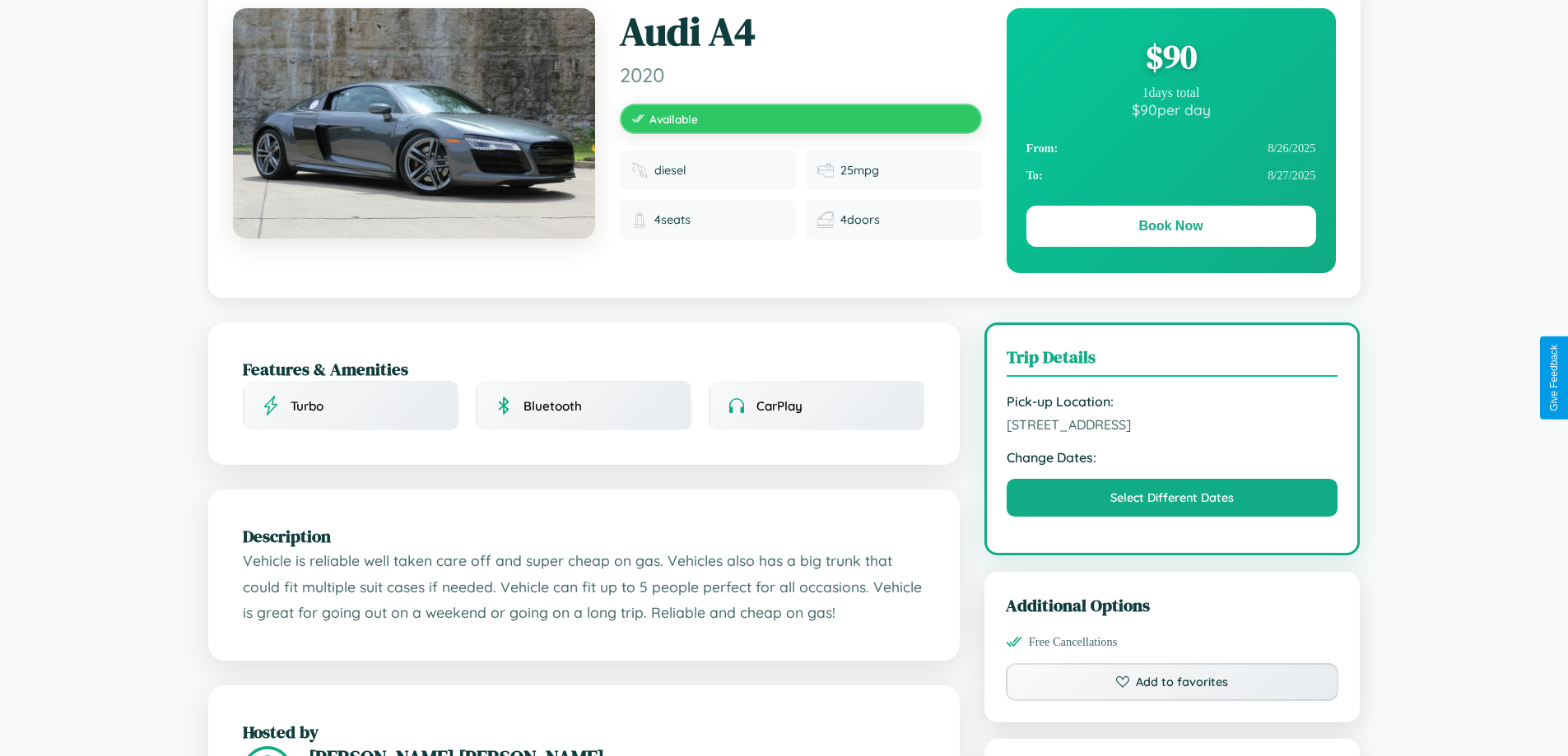
scroll to position [170, 0]
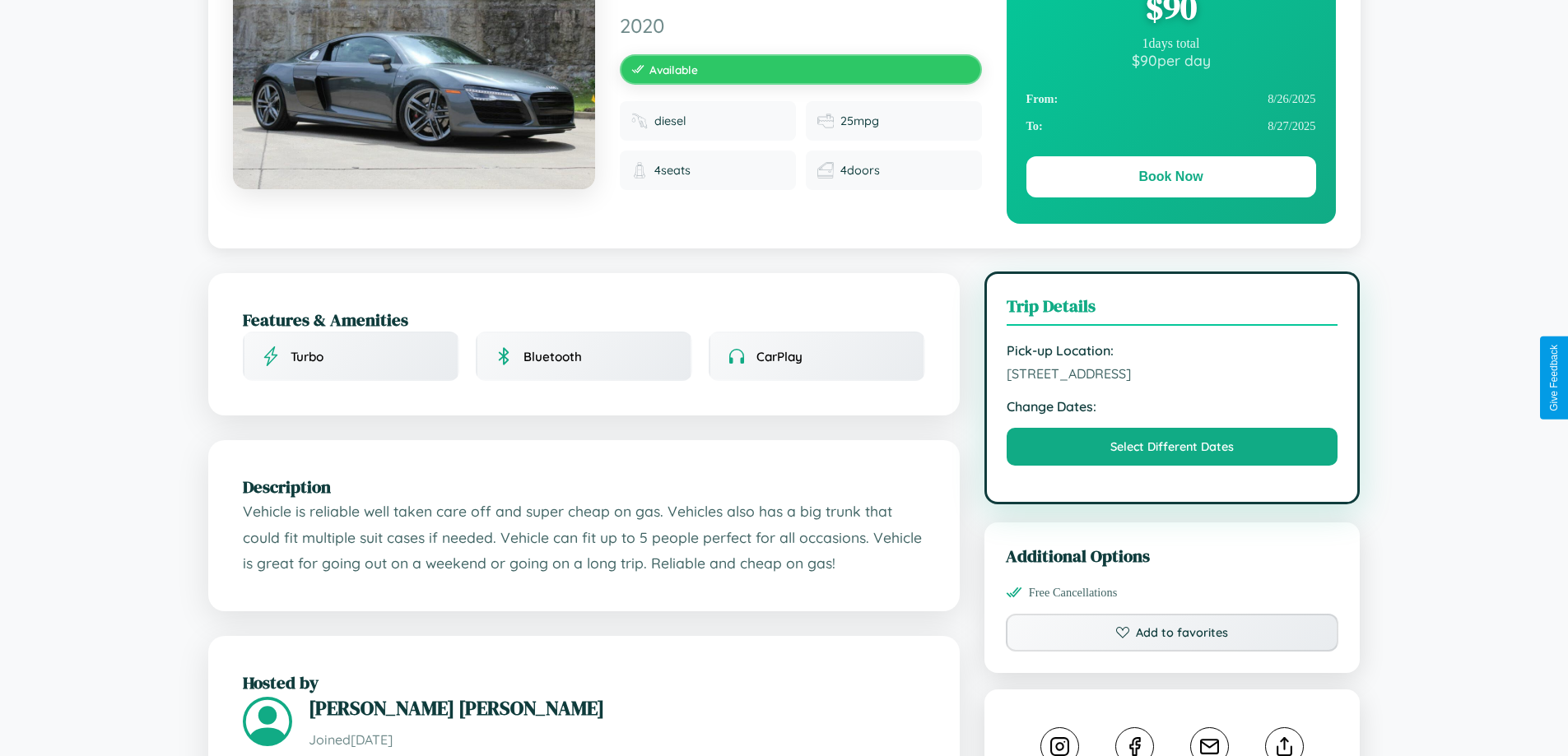
click at [1172, 376] on span "4686 Union Street Jaipur Rajasthan 45574 India" at bounding box center [1172, 374] width 332 height 16
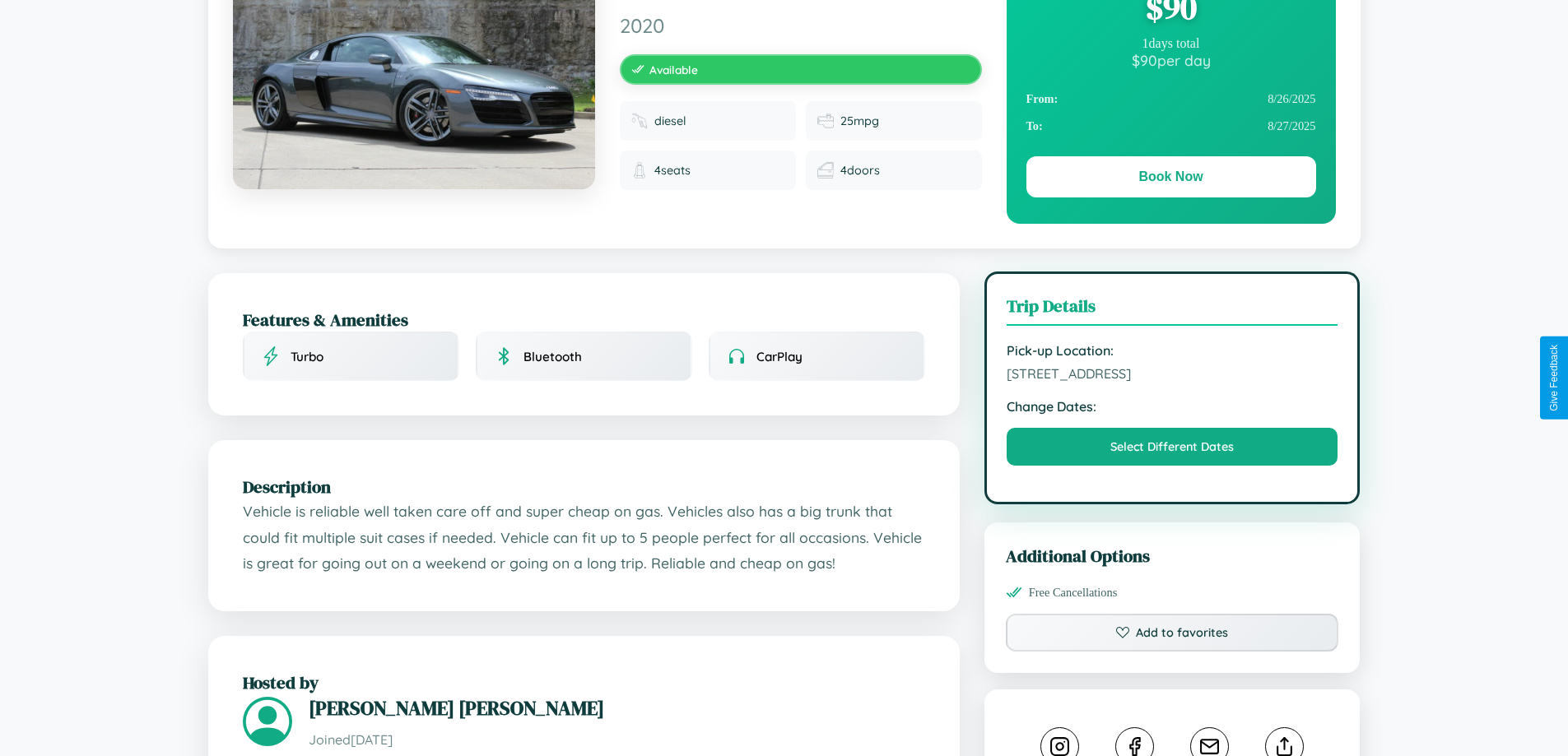
click at [1172, 376] on span "4686 Union Street Jaipur Rajasthan 45574 India" at bounding box center [1172, 374] width 332 height 16
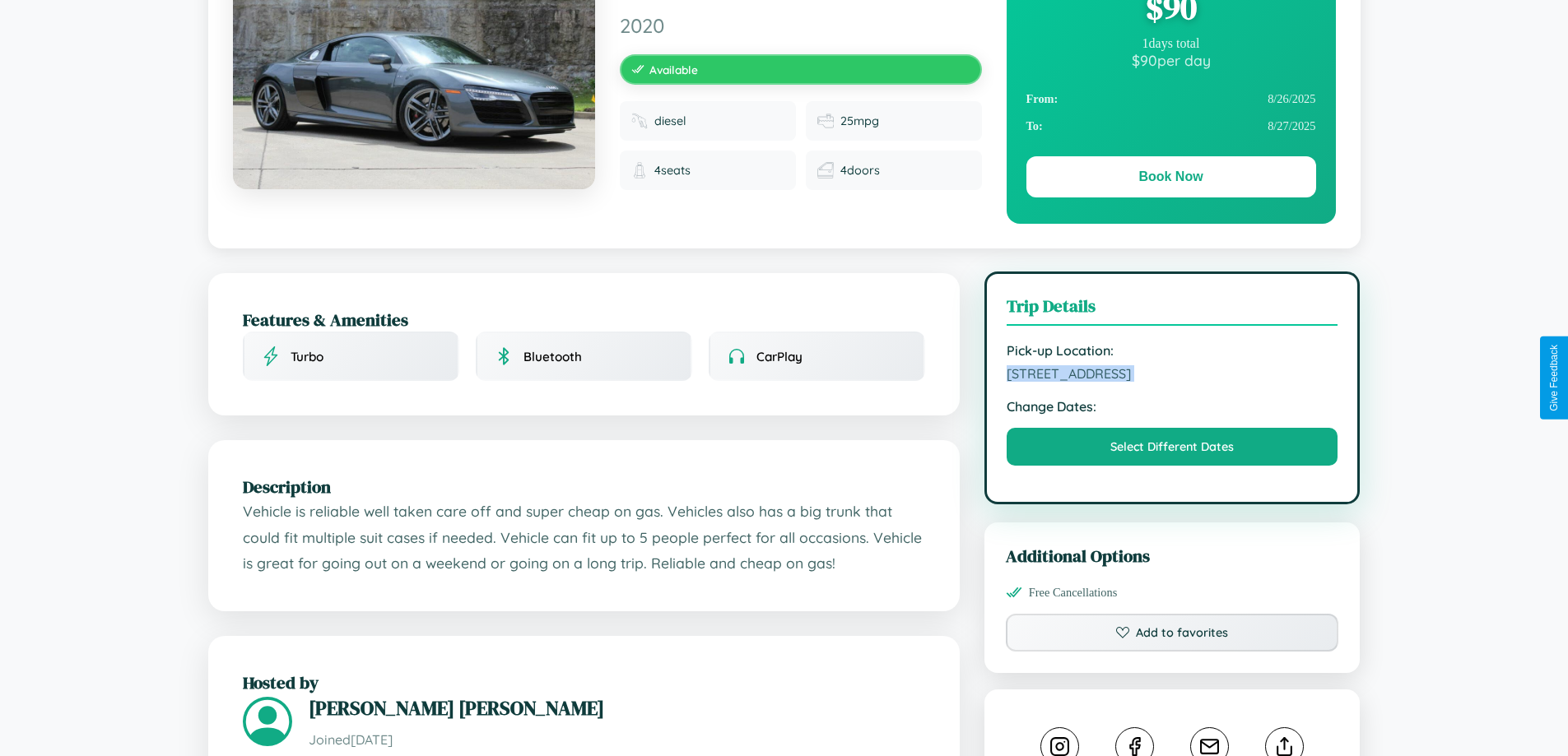
click at [1172, 376] on span "4686 Union Street Jaipur Rajasthan 45574 India" at bounding box center [1172, 374] width 332 height 16
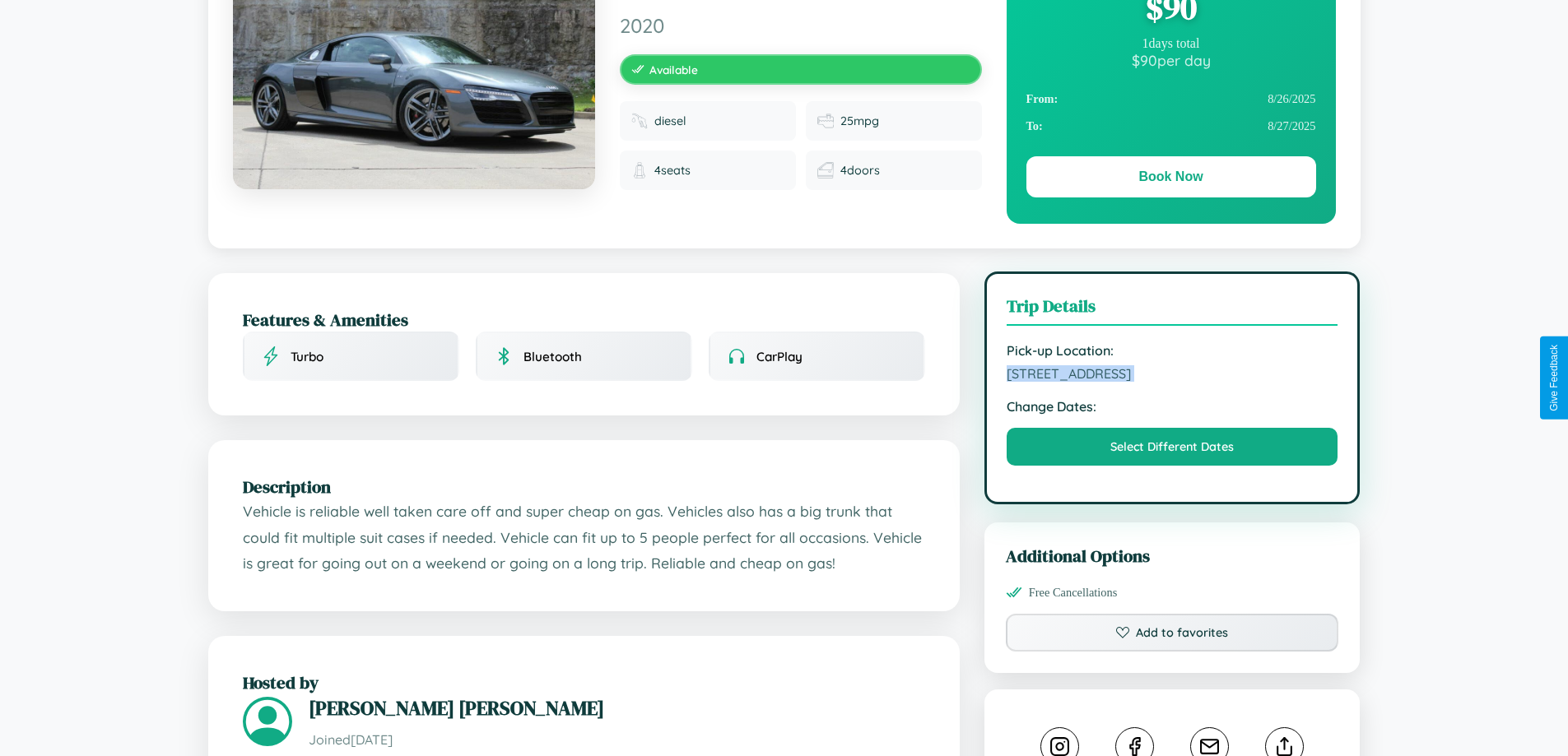
click at [1172, 376] on span "4686 Union Street Jaipur Rajasthan 45574 India" at bounding box center [1172, 374] width 332 height 16
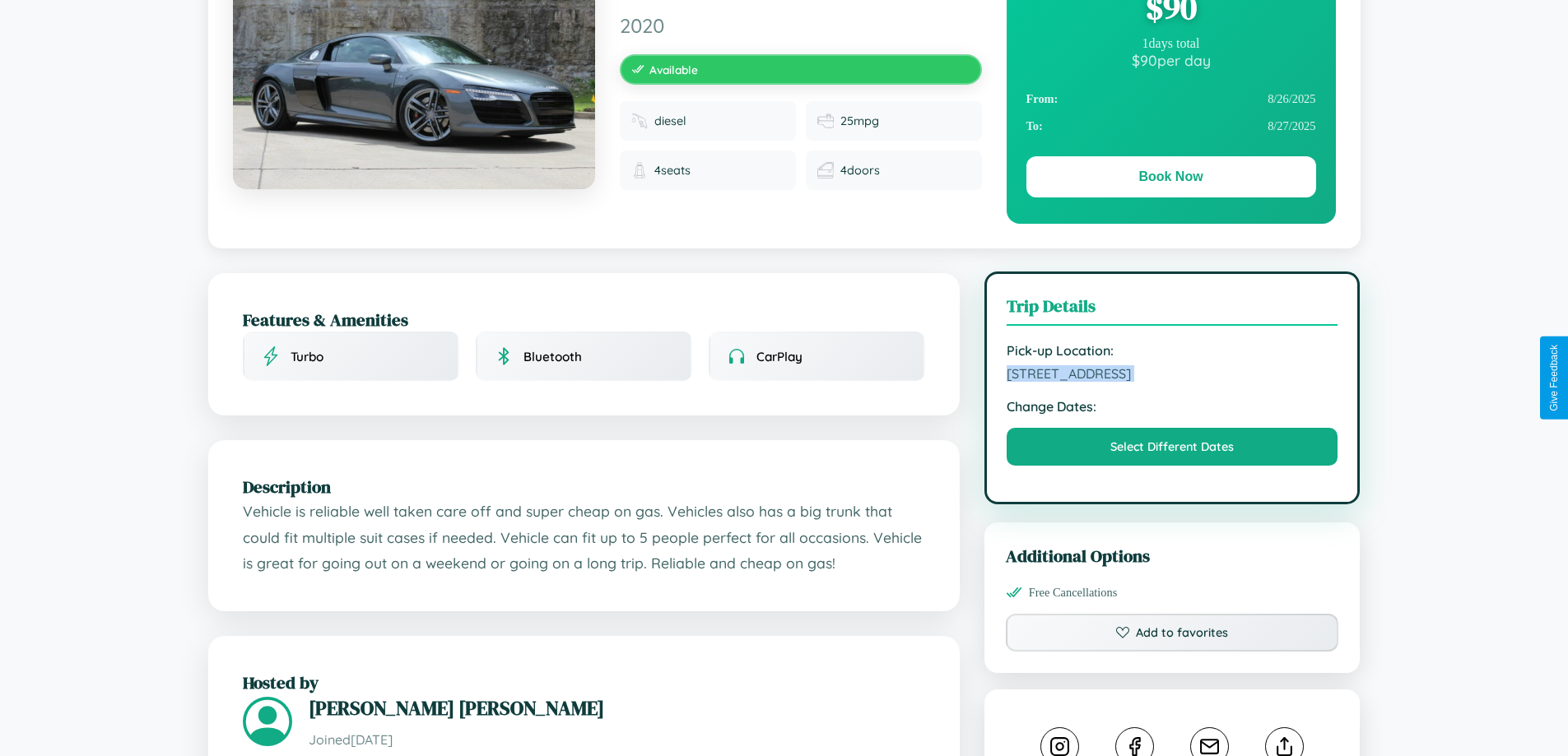
click at [1172, 376] on span "4686 Union Street Jaipur Rajasthan 45574 India" at bounding box center [1172, 374] width 332 height 16
